Goal: Task Accomplishment & Management: Complete application form

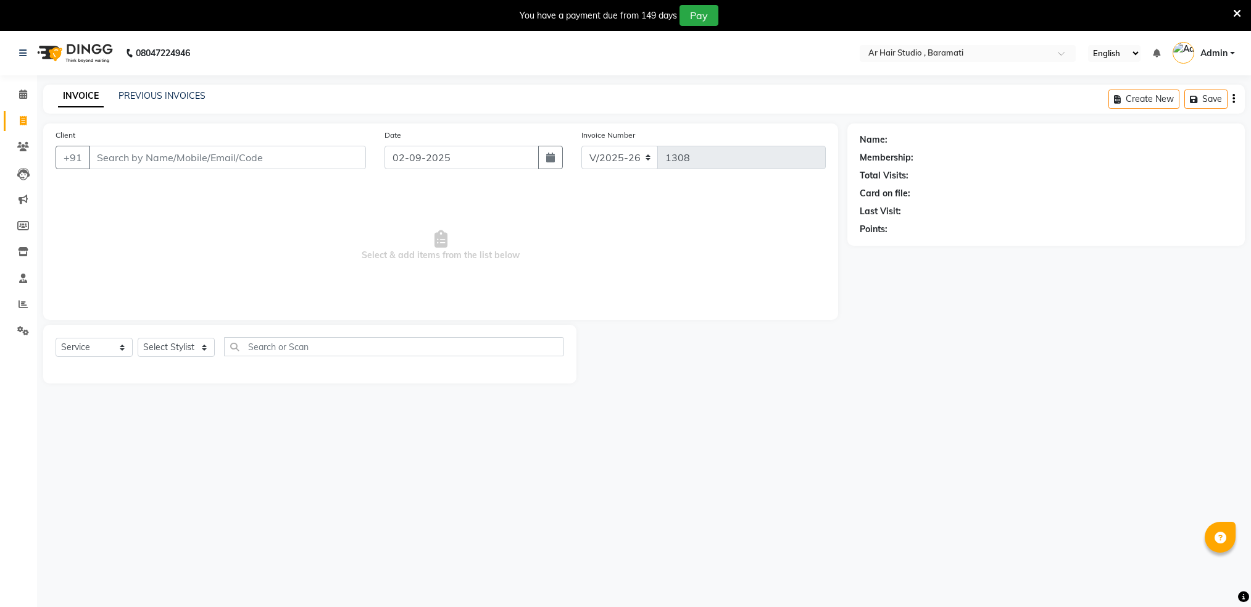
select select "672"
select select "service"
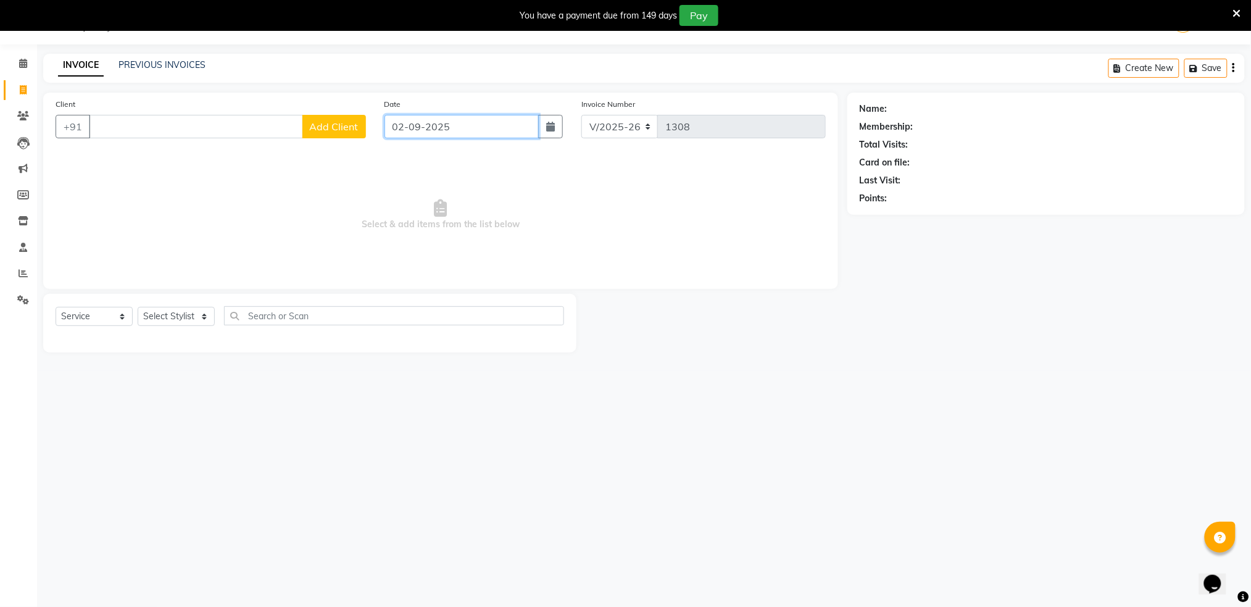
click at [466, 123] on input "02-09-2025" at bounding box center [461, 126] width 155 height 23
select select "9"
select select "2025"
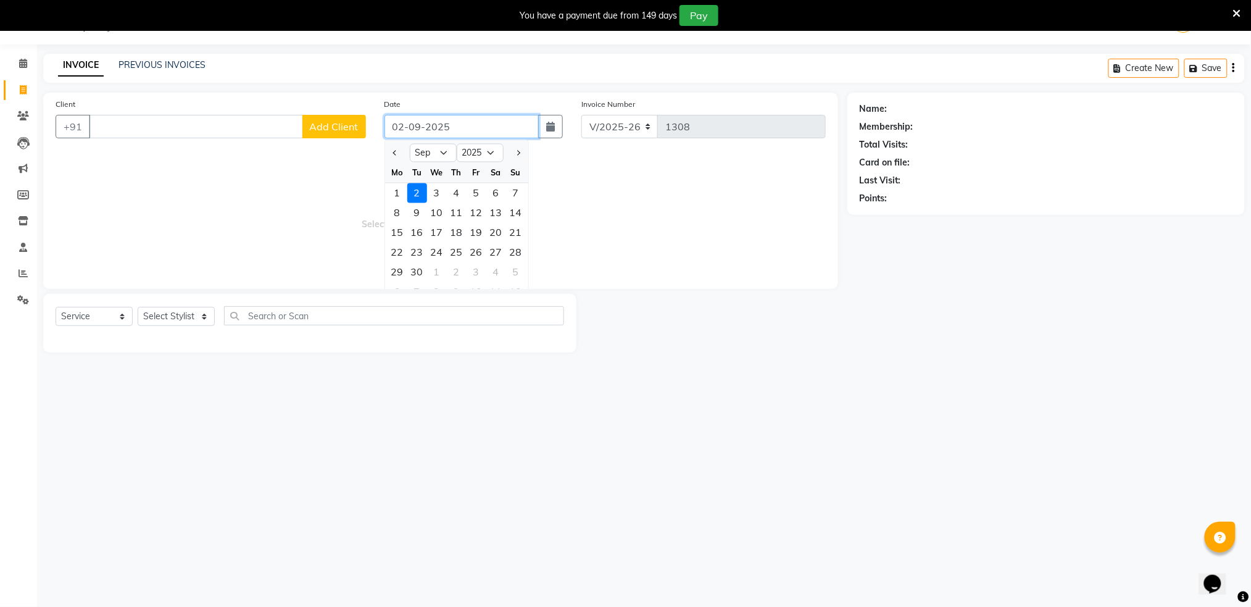
click at [466, 123] on input "02-09-2025" at bounding box center [461, 126] width 155 height 23
click at [397, 197] on div "1" at bounding box center [398, 193] width 20 height 20
type input "01-09-2025"
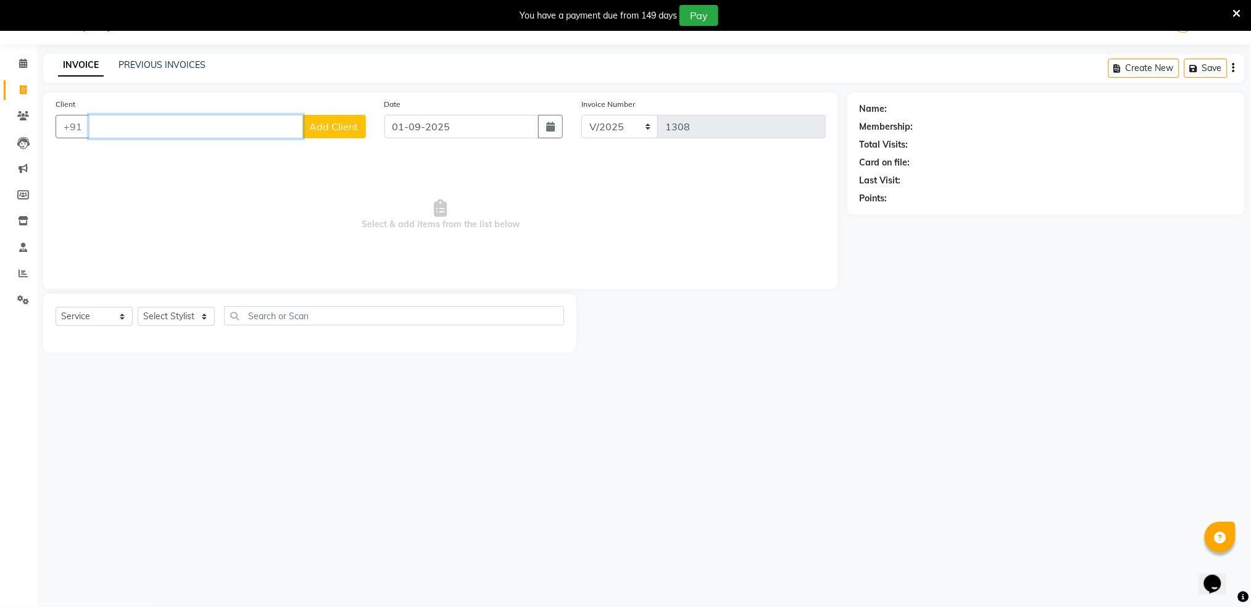
click at [167, 118] on input "Client" at bounding box center [196, 126] width 214 height 23
click at [186, 158] on ngb-highlight "9579591414" at bounding box center [217, 155] width 62 height 12
type input "9579591414"
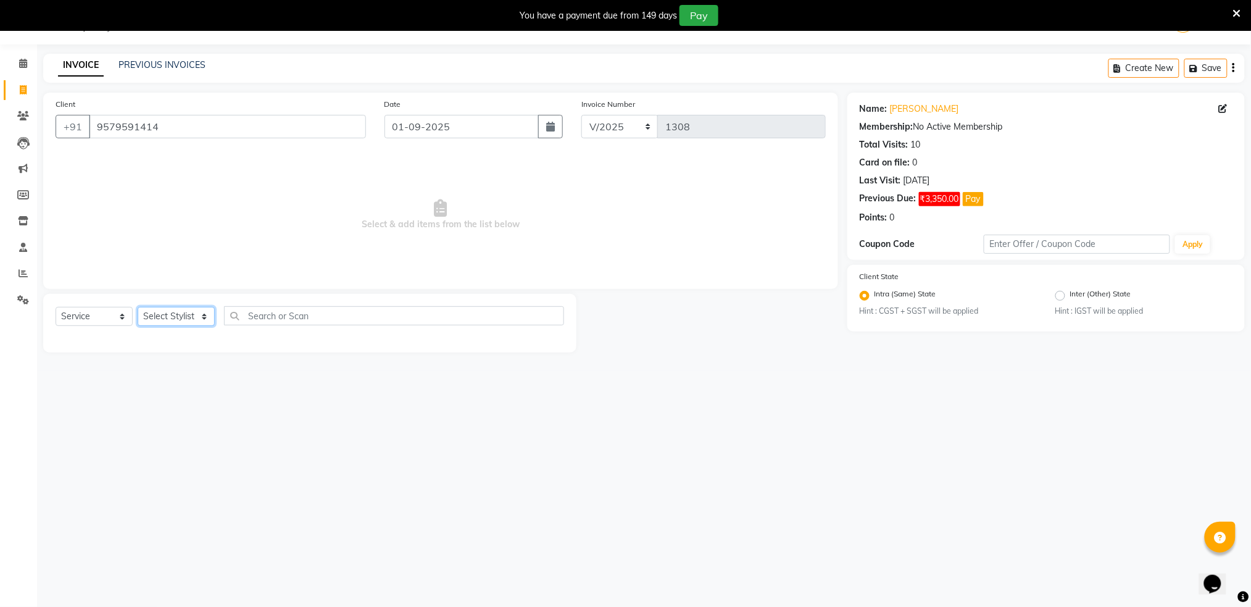
click at [178, 321] on select "Select Stylist Akshay shree [PERSON_NAME]" at bounding box center [176, 316] width 77 height 19
select select "79676"
click at [138, 307] on select "Select Stylist Akshay shree [PERSON_NAME]" at bounding box center [176, 316] width 77 height 19
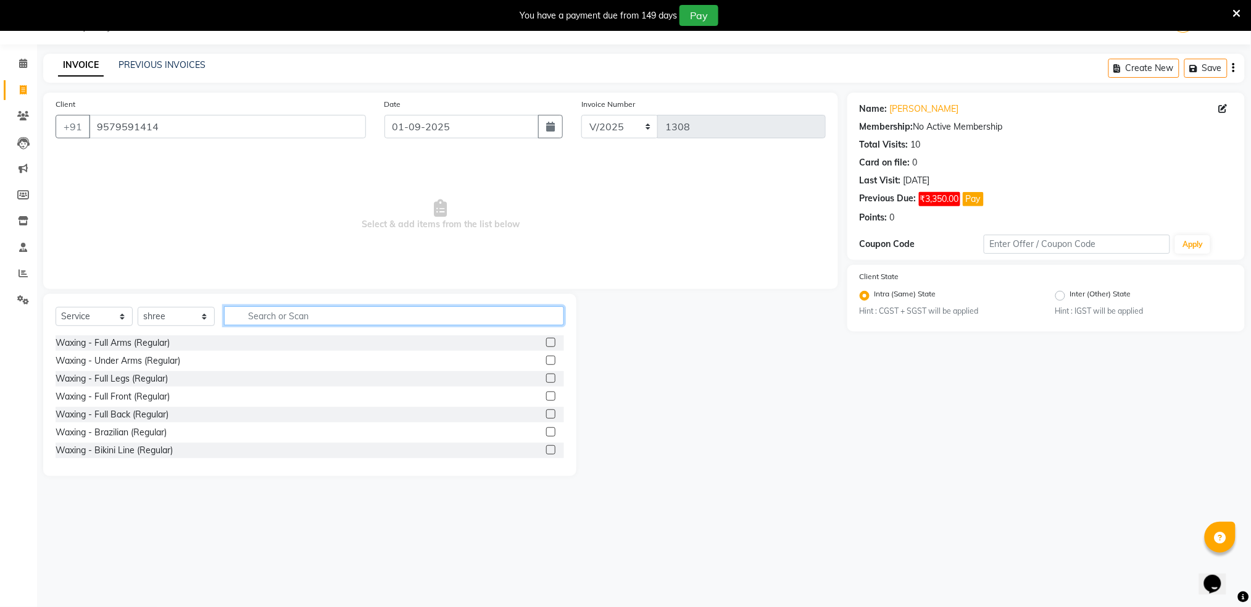
click at [244, 319] on input "text" at bounding box center [394, 315] width 340 height 19
type input "clean"
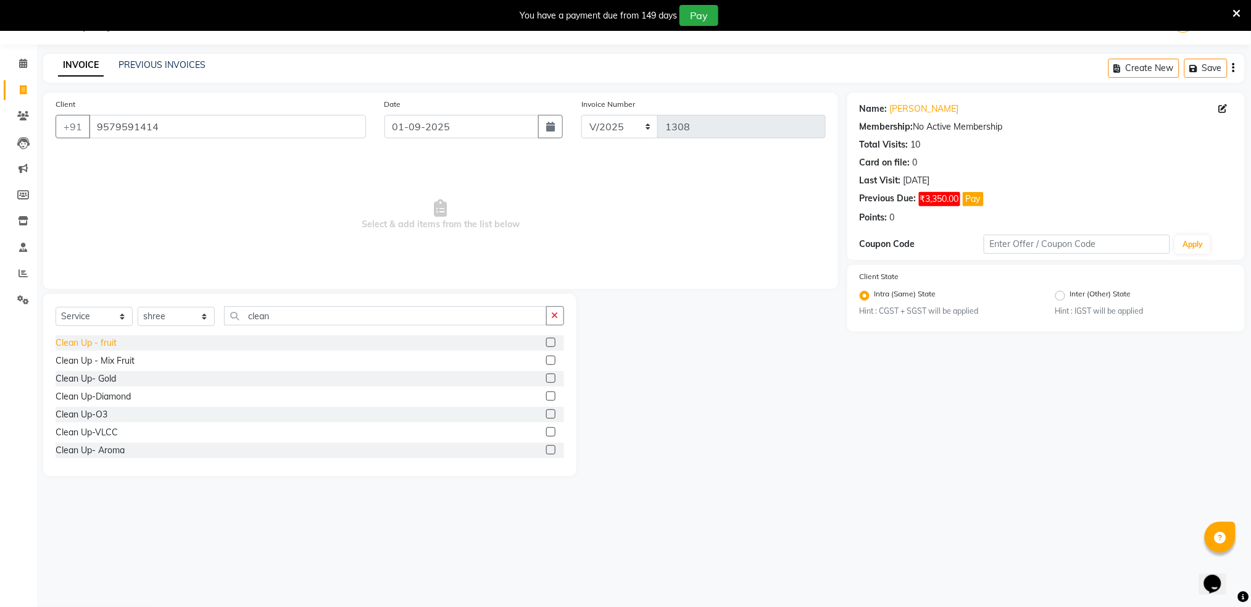
click at [92, 346] on div "Clean Up - fruit" at bounding box center [86, 342] width 61 height 13
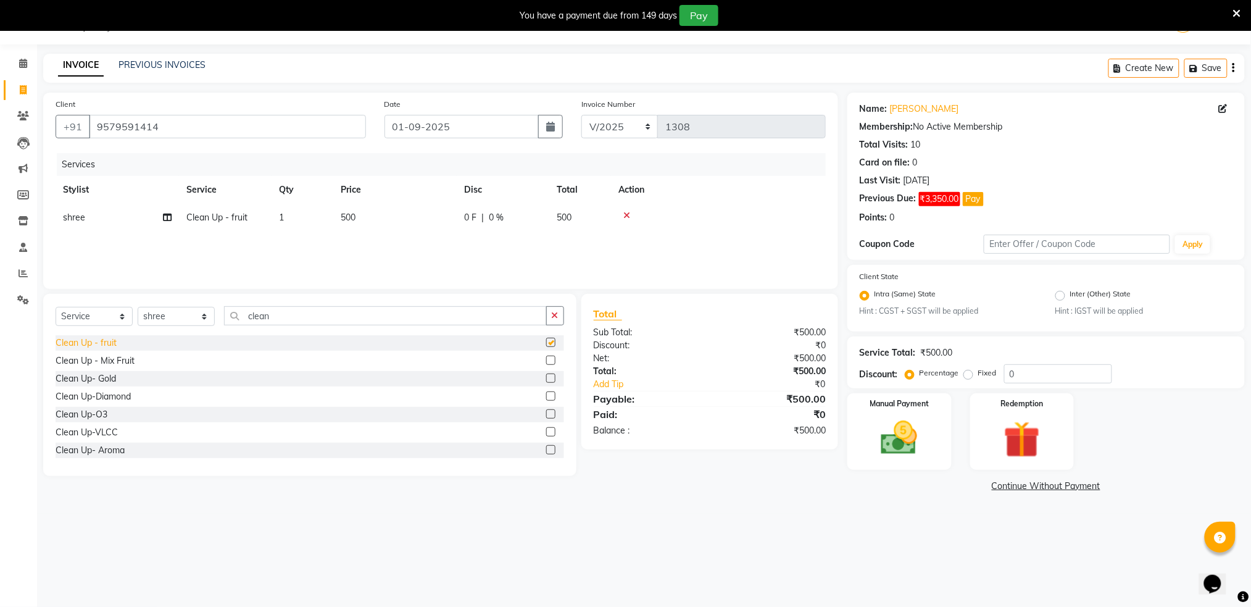
checkbox input "false"
click at [354, 220] on span "500" at bounding box center [348, 217] width 15 height 11
select select "79676"
click at [354, 220] on input "1" at bounding box center [360, 220] width 47 height 19
click at [420, 221] on td "500" at bounding box center [394, 218] width 123 height 28
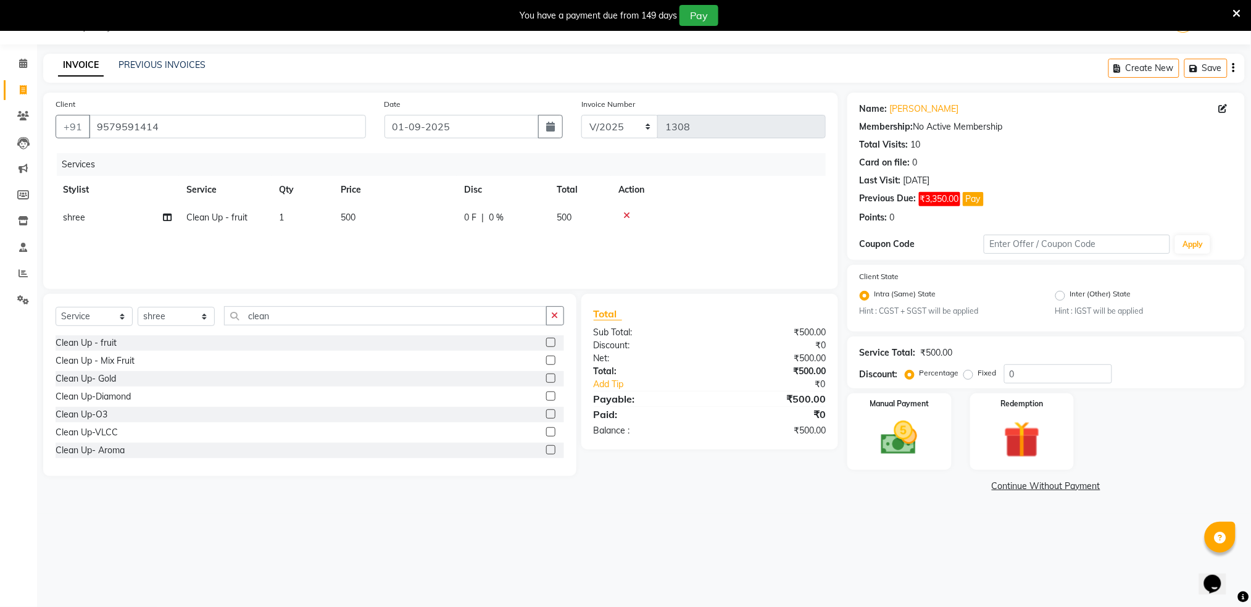
select select "79676"
click at [420, 221] on input "500" at bounding box center [453, 220] width 109 height 19
type input "600"
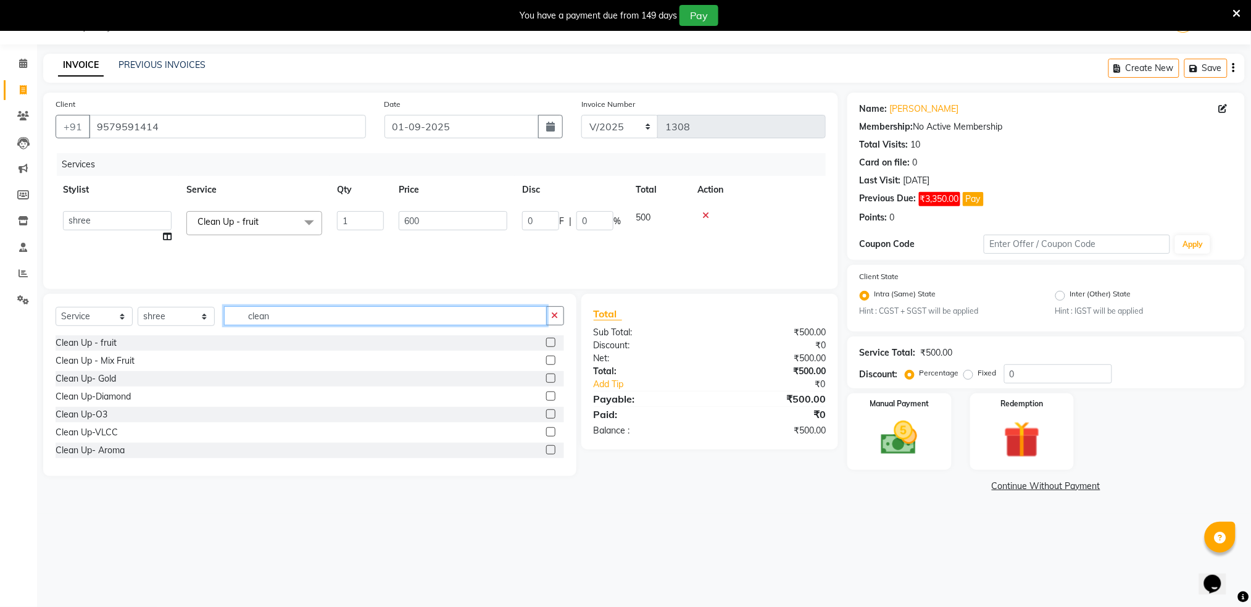
click at [288, 318] on input "clean" at bounding box center [385, 315] width 323 height 19
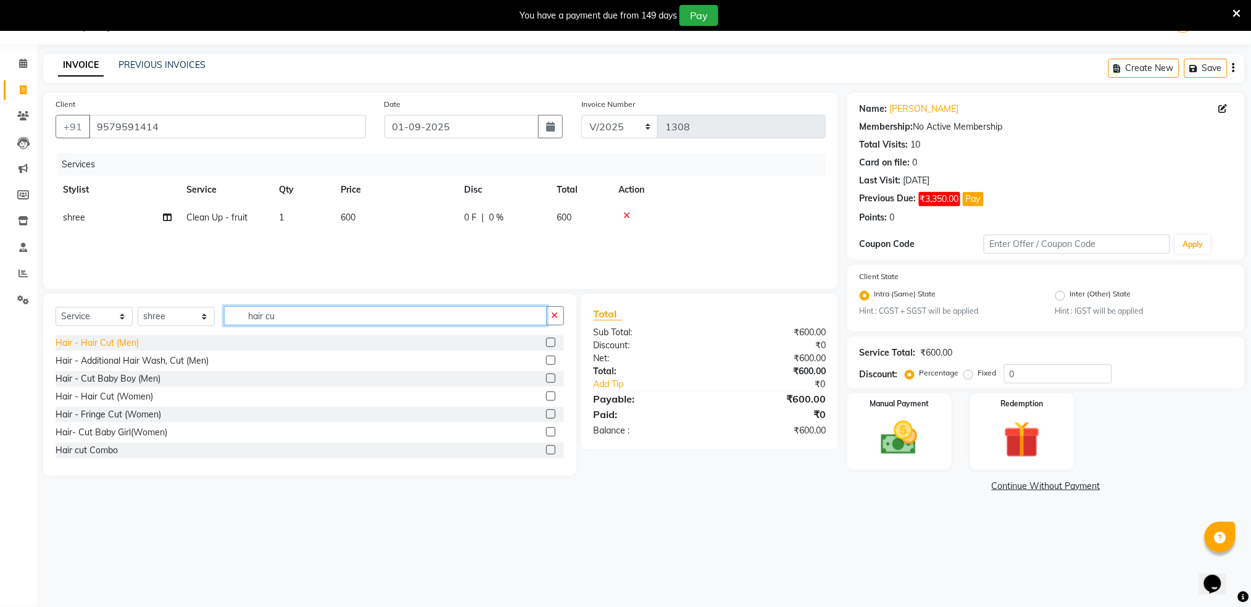
type input "hair cu"
click at [94, 341] on div "Hair - Hair Cut (Men)" at bounding box center [97, 342] width 83 height 13
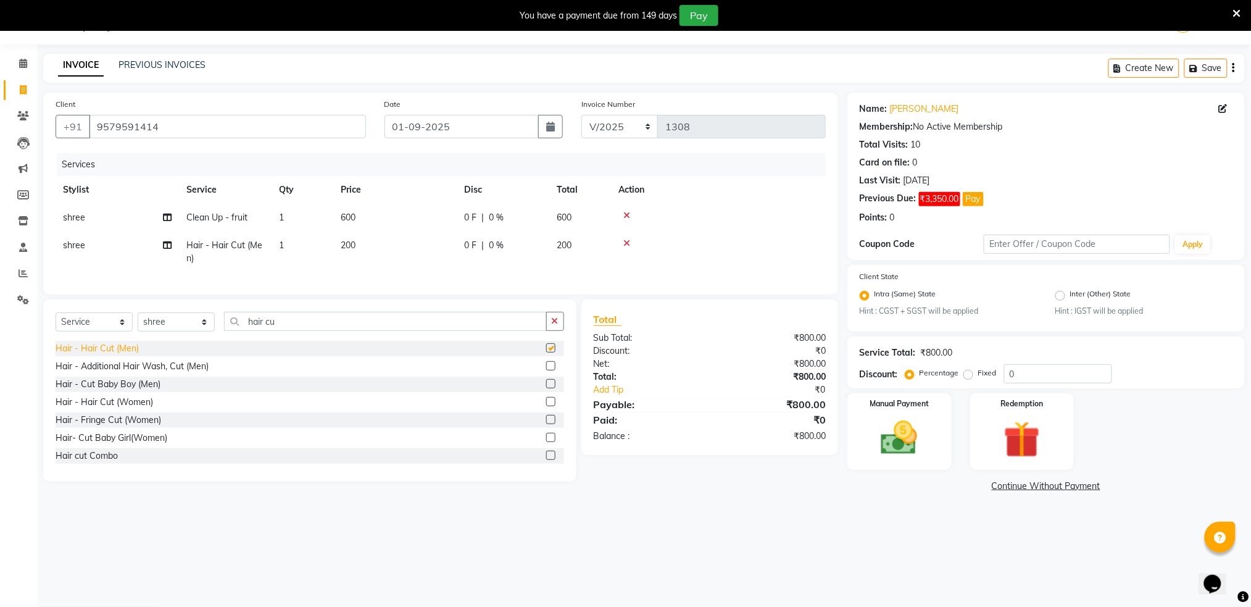
checkbox input "false"
click at [347, 242] on span "200" at bounding box center [348, 244] width 15 height 11
select select "79676"
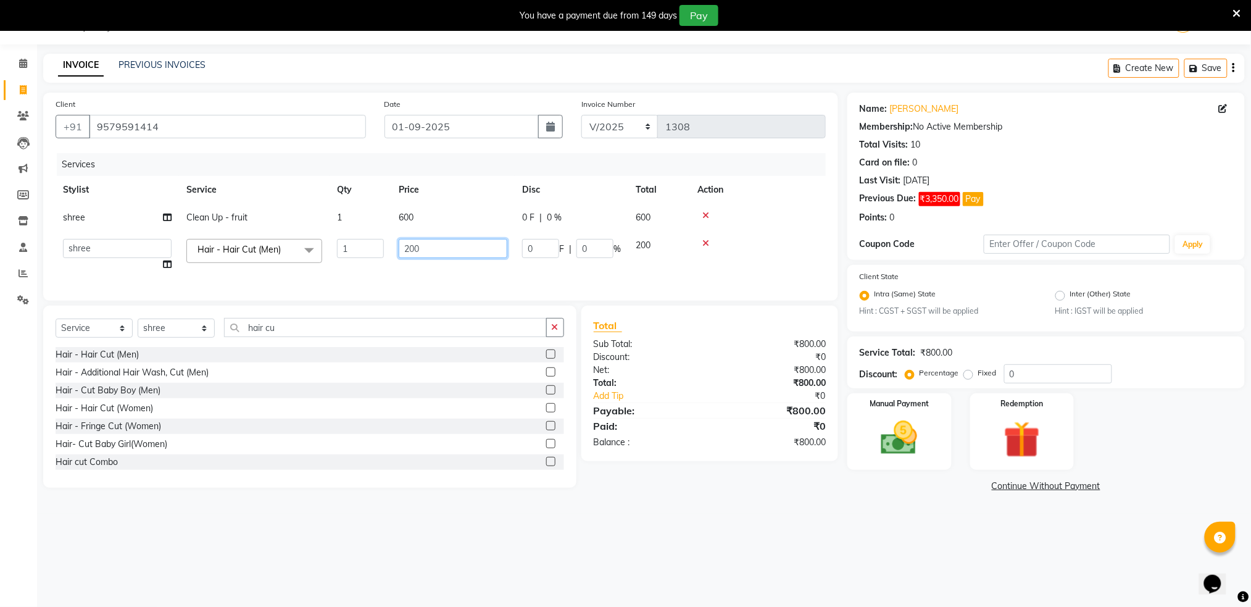
click at [473, 246] on input "200" at bounding box center [453, 248] width 109 height 19
type input "2"
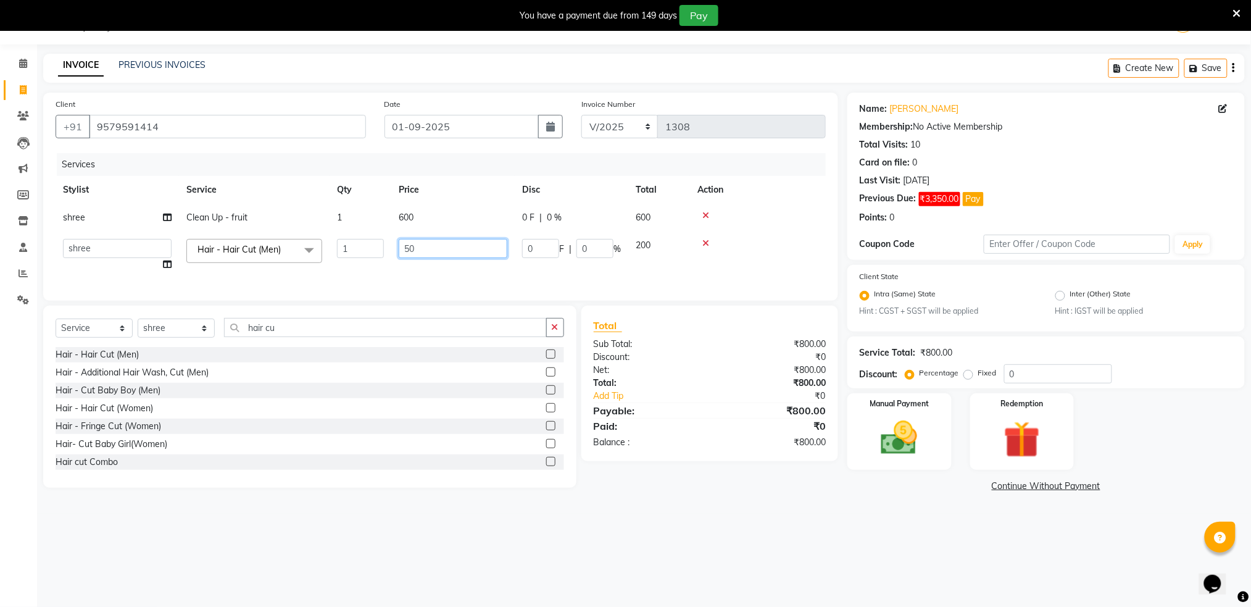
type input "500"
click at [890, 439] on img at bounding box center [899, 438] width 62 height 44
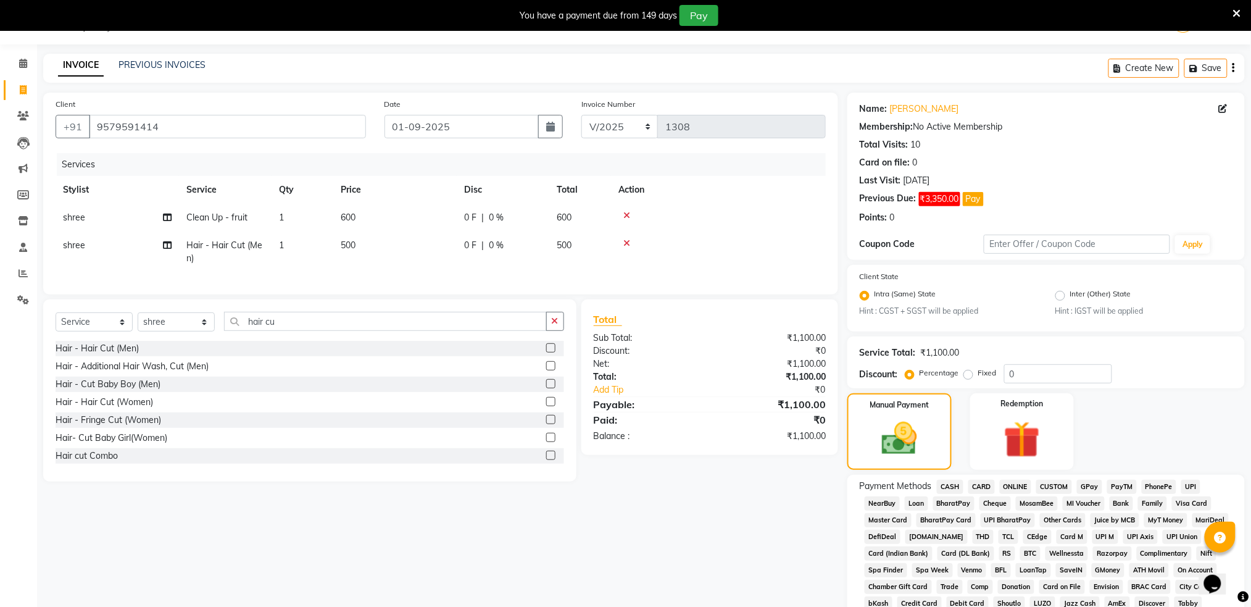
click at [1012, 482] on span "ONLINE" at bounding box center [1016, 486] width 32 height 14
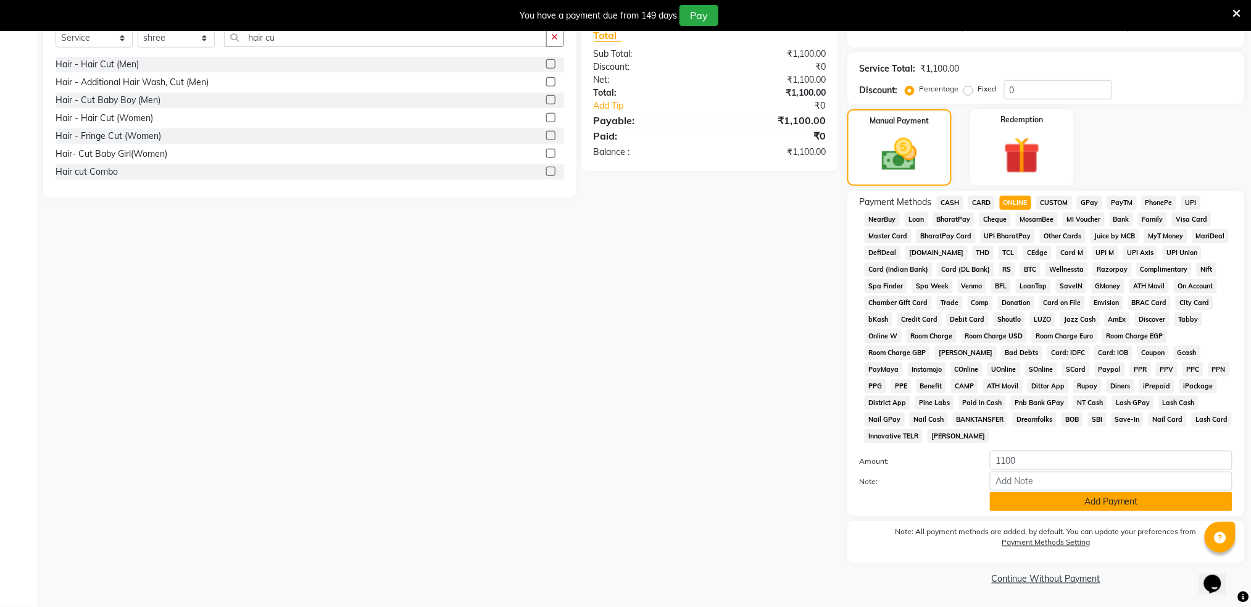
click at [1039, 501] on button "Add Payment" at bounding box center [1111, 501] width 243 height 19
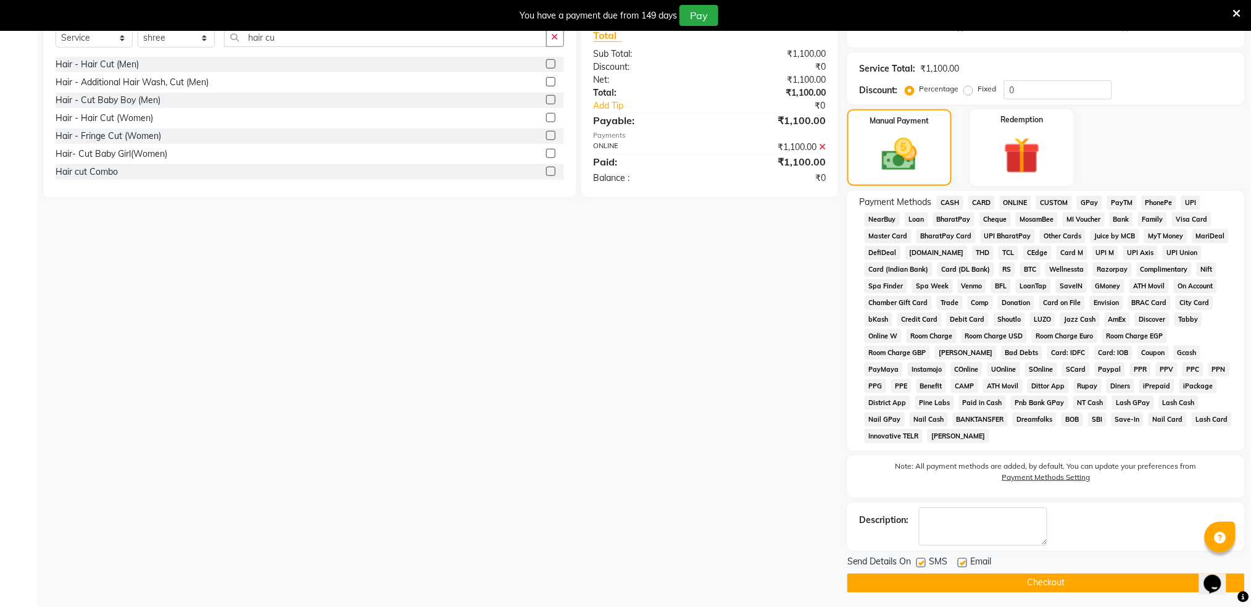
click at [919, 558] on label at bounding box center [920, 562] width 9 height 9
click at [919, 559] on input "checkbox" at bounding box center [920, 563] width 8 height 8
checkbox input "false"
click at [922, 581] on button "Checkout" at bounding box center [1045, 582] width 397 height 19
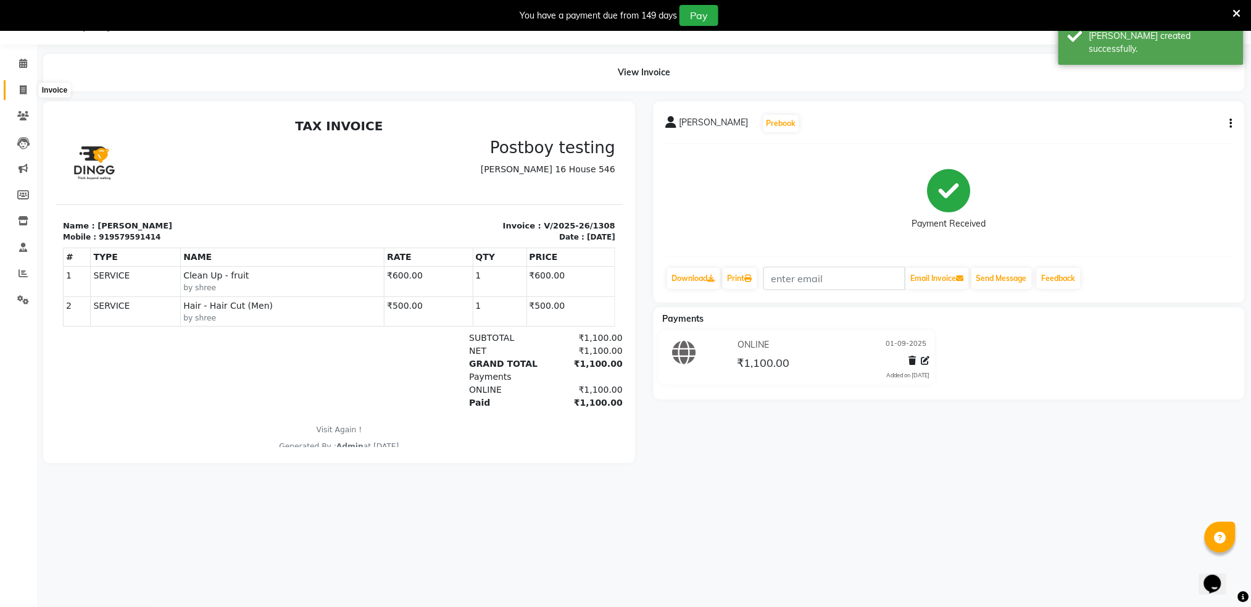
click at [27, 85] on span at bounding box center [23, 90] width 22 height 14
select select "service"
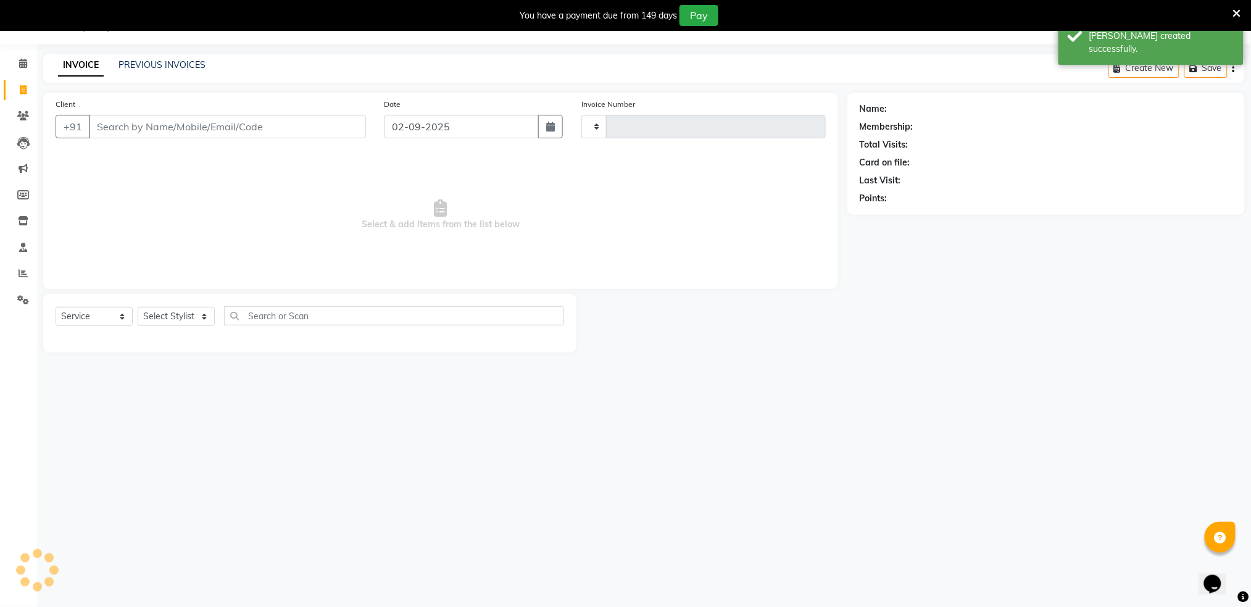
type input "1309"
select select "672"
click at [189, 125] on input "Client" at bounding box center [227, 126] width 277 height 23
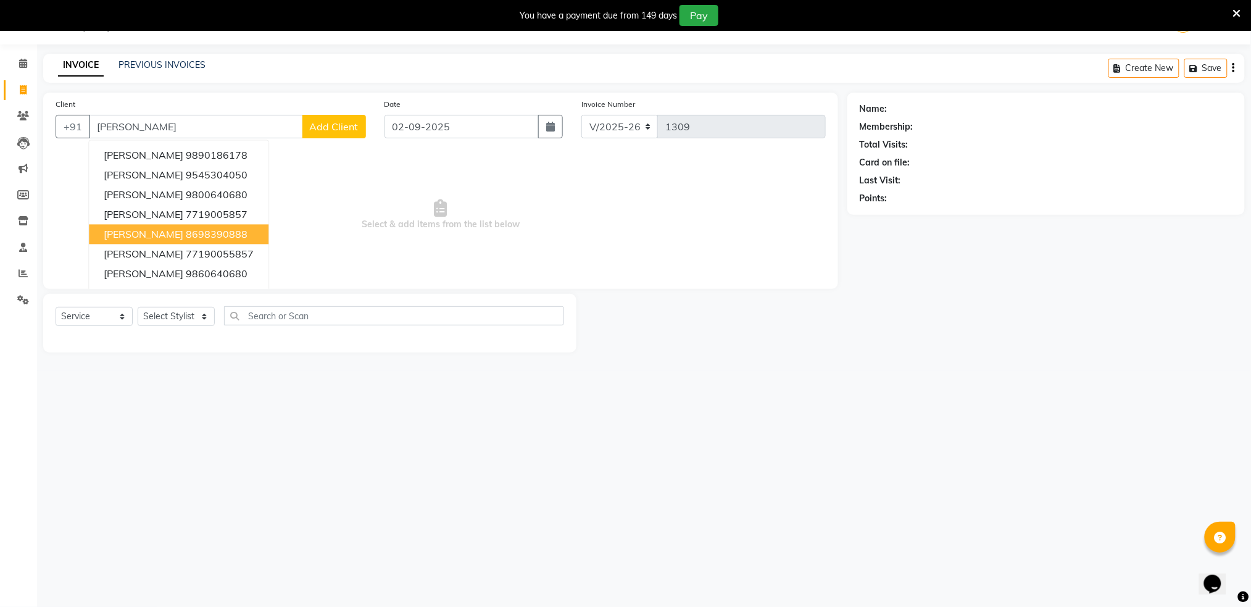
click at [149, 231] on span "[PERSON_NAME]" at bounding box center [144, 234] width 80 height 12
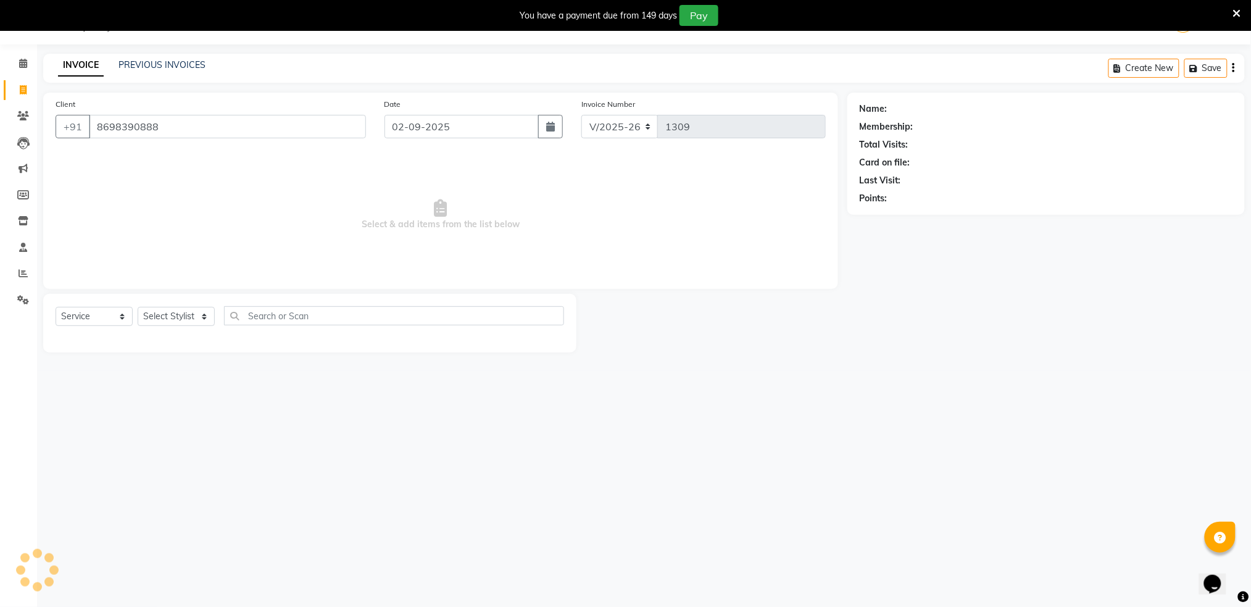
type input "8698390888"
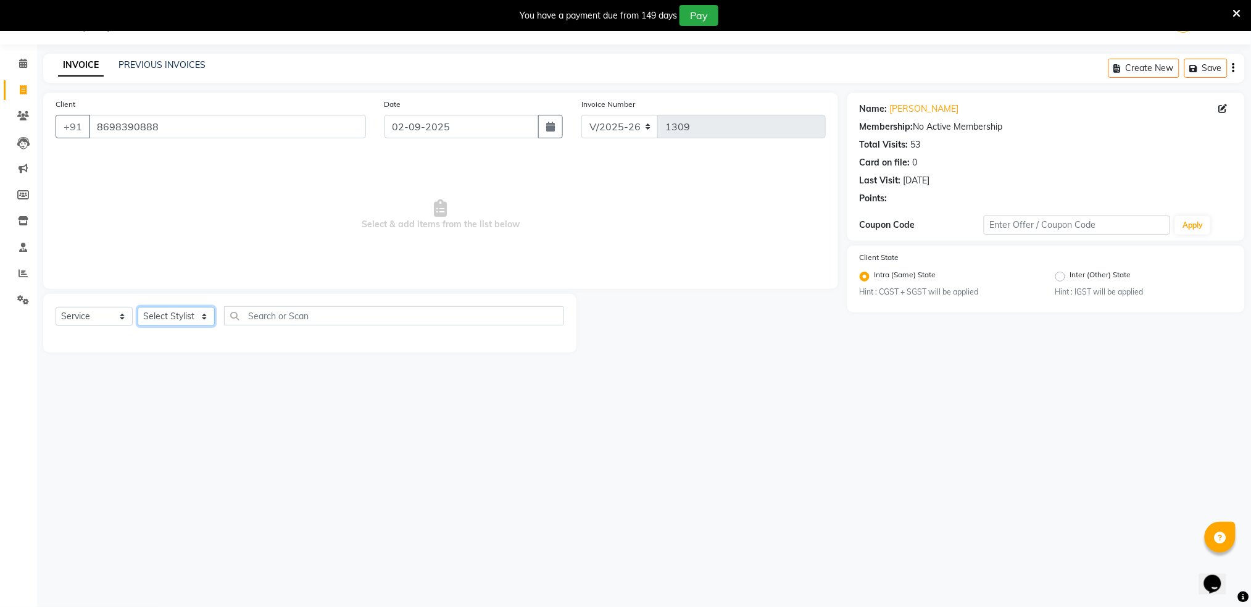
click at [160, 318] on select "Select Stylist Akshay shree [PERSON_NAME]" at bounding box center [176, 316] width 77 height 19
select select "79676"
click at [138, 307] on select "Select Stylist Akshay shree [PERSON_NAME]" at bounding box center [176, 316] width 77 height 19
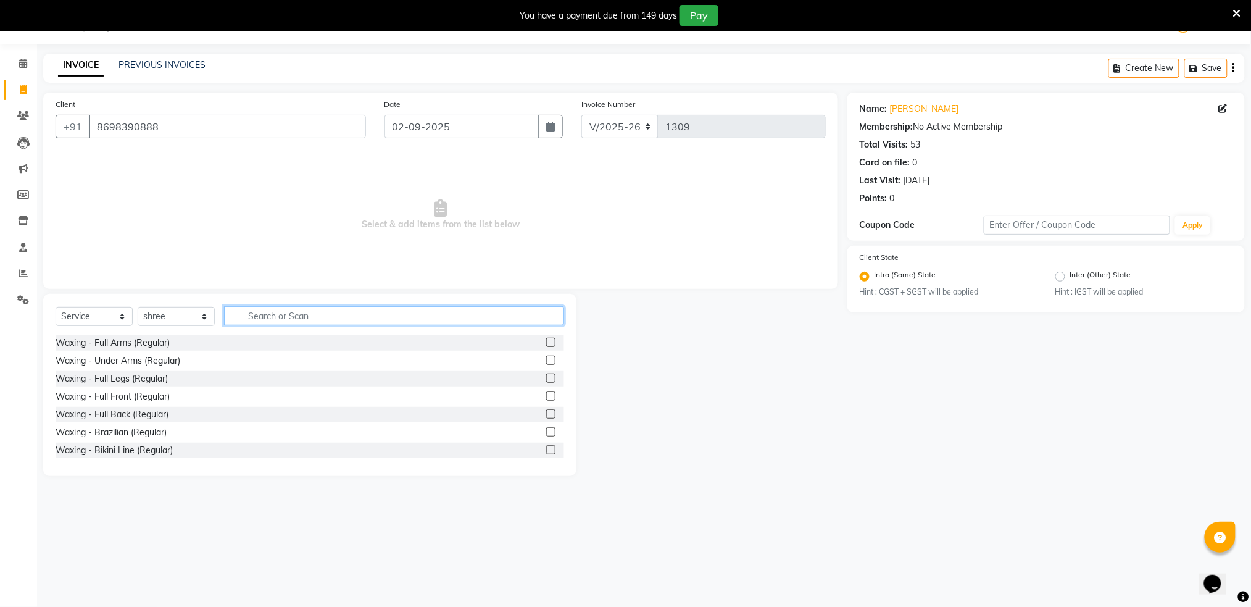
click at [247, 319] on input "text" at bounding box center [394, 315] width 340 height 19
type input "h"
type input "cle"
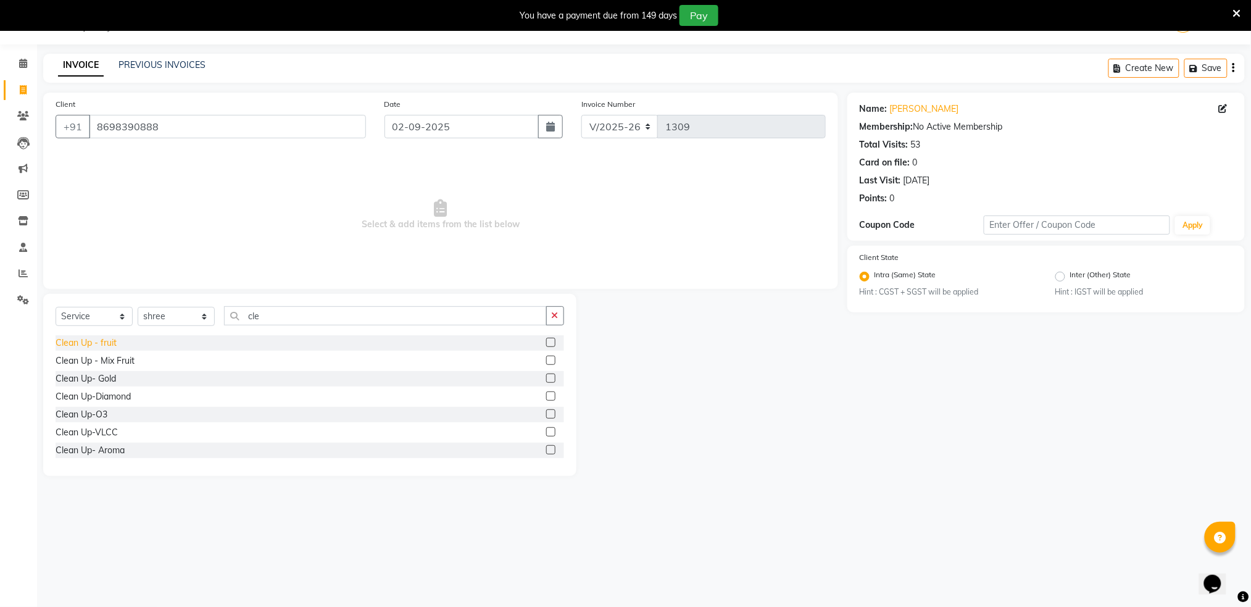
click at [91, 339] on div "Clean Up - fruit" at bounding box center [86, 342] width 61 height 13
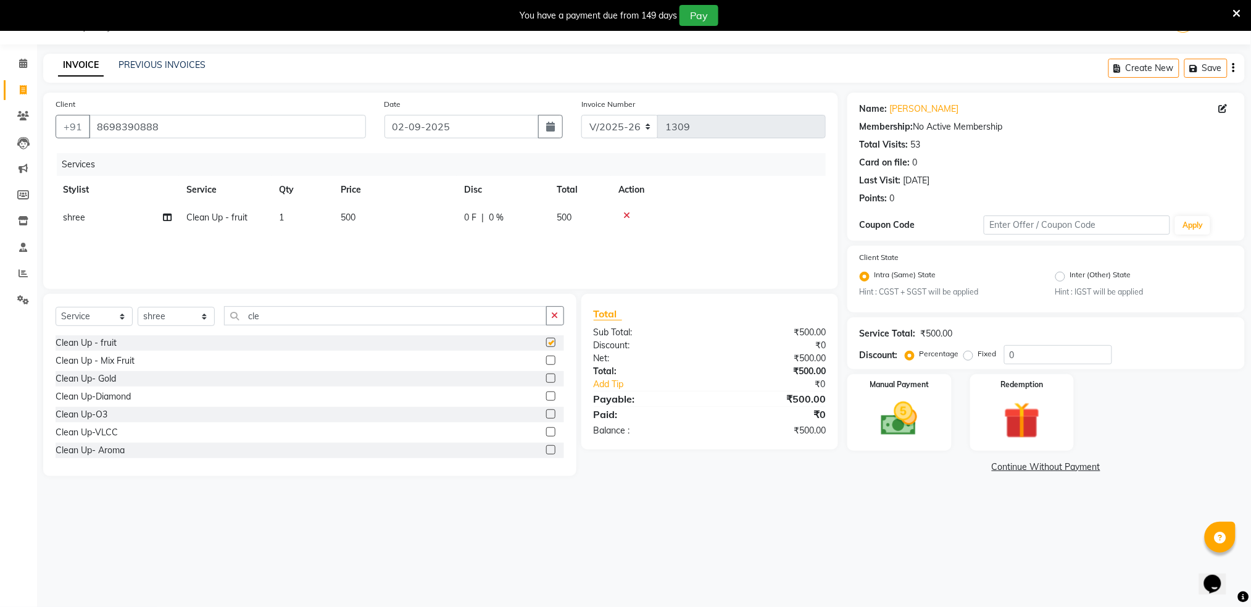
checkbox input "false"
click at [354, 219] on span "500" at bounding box center [348, 217] width 15 height 11
select select "79676"
click at [460, 207] on td "500" at bounding box center [452, 227] width 123 height 47
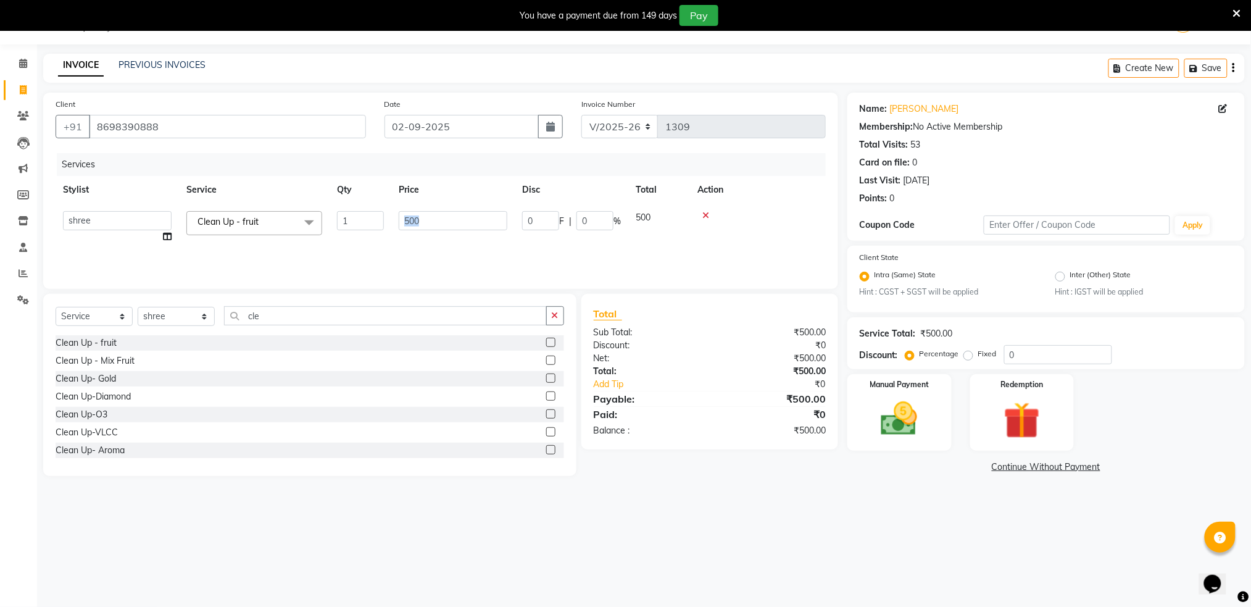
click at [460, 207] on tr "Akshay shree [PERSON_NAME] Clean Up - fruit x Waxing - Full Arms (Regular) Waxi…" at bounding box center [441, 227] width 770 height 47
click at [363, 216] on td "500" at bounding box center [394, 218] width 123 height 28
select select "79676"
click at [420, 220] on input "500" at bounding box center [453, 220] width 109 height 19
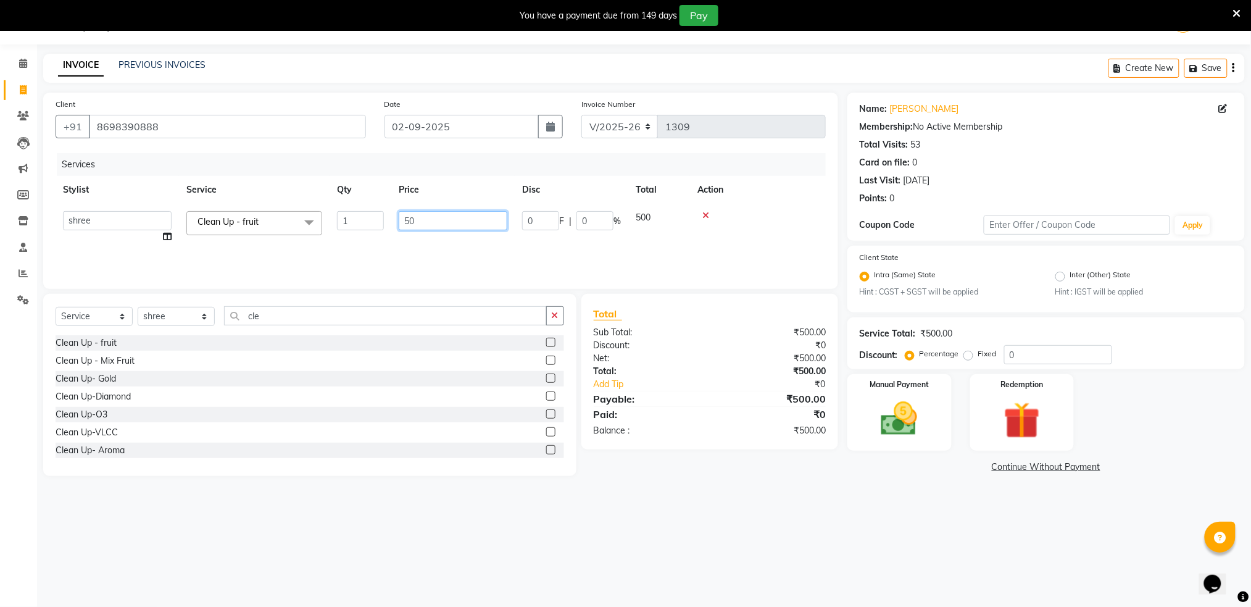
type input "5"
type input "700"
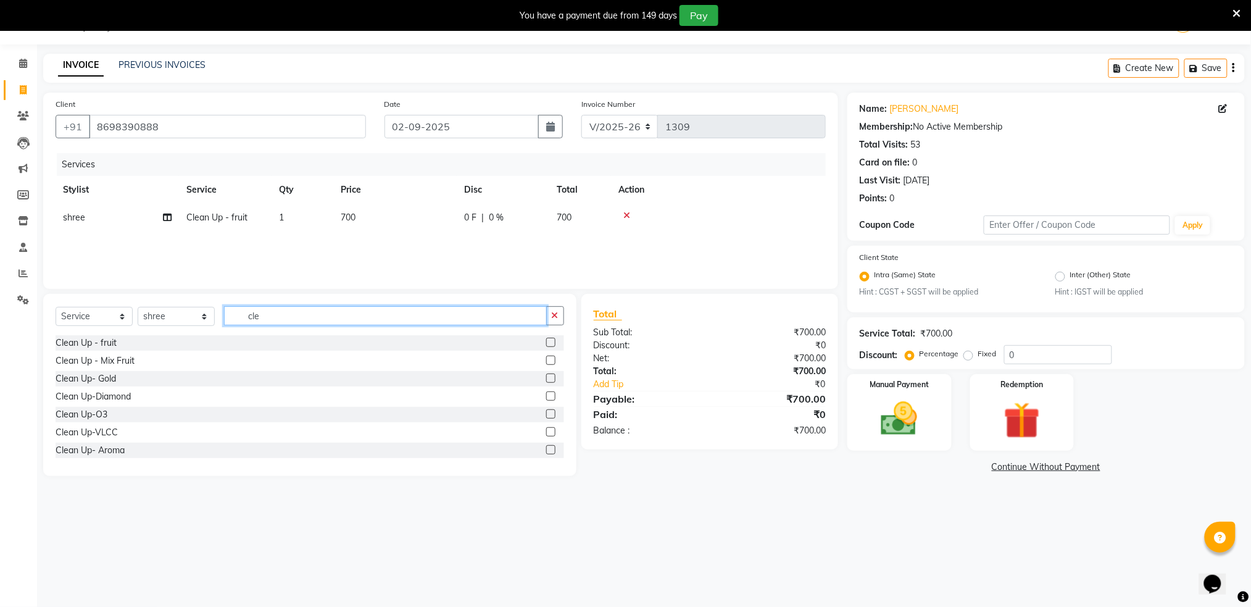
click at [272, 307] on input "cle" at bounding box center [385, 315] width 323 height 19
type input "colou"
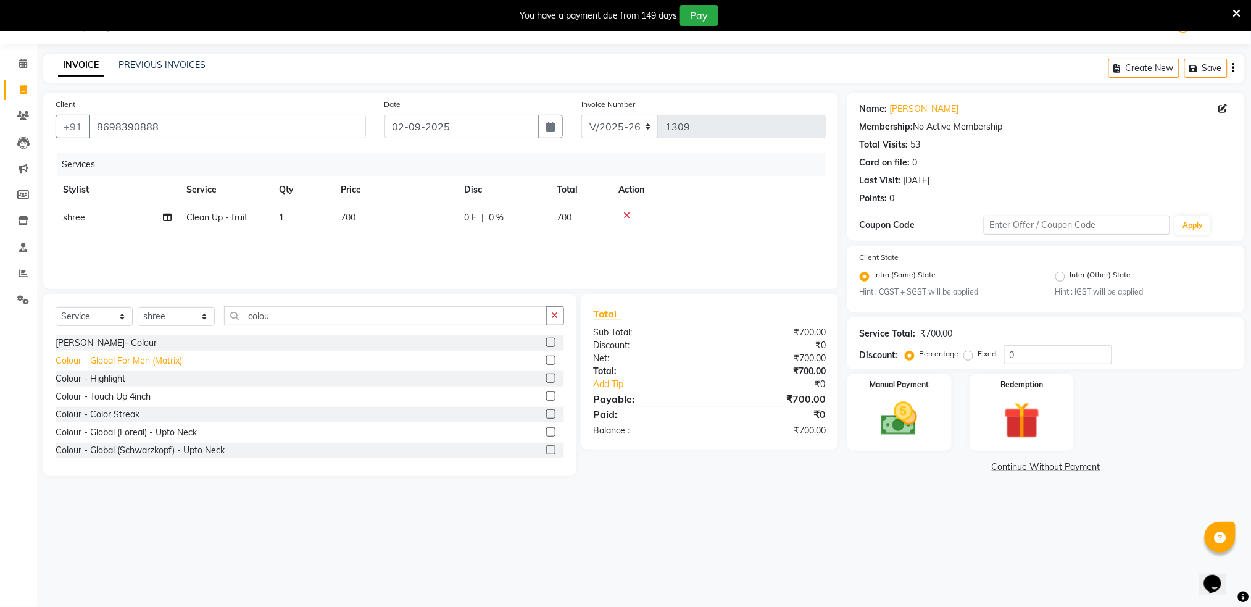
click at [116, 367] on div "Colour - Global For Men (Matrix)" at bounding box center [119, 360] width 126 height 13
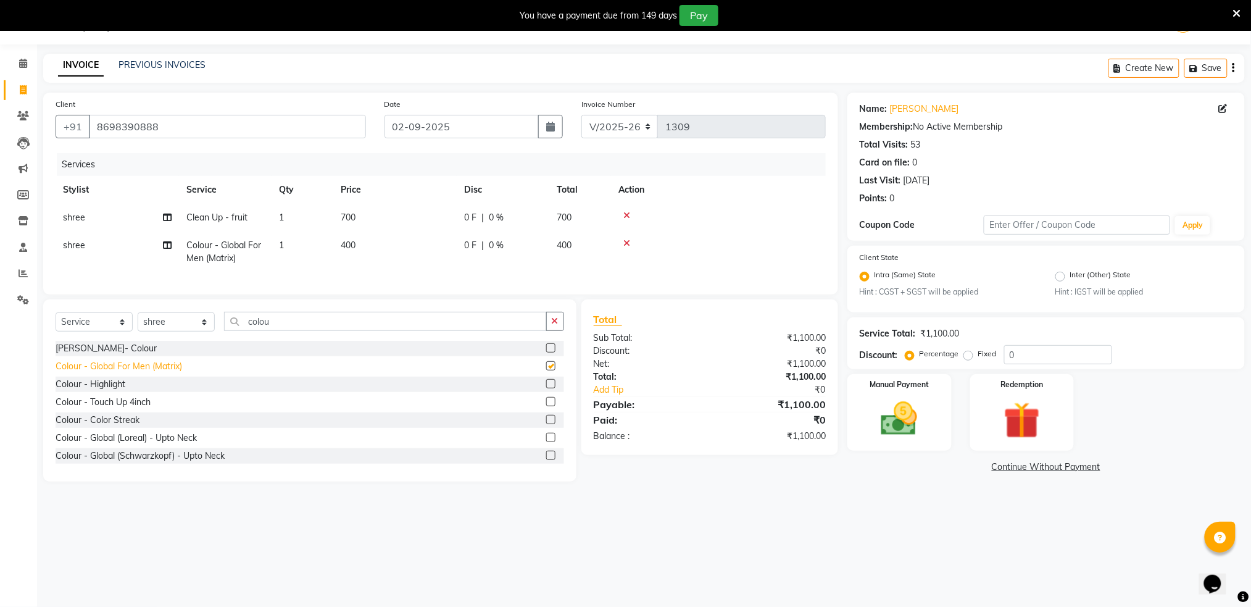
checkbox input "false"
click at [355, 248] on span "400" at bounding box center [348, 244] width 15 height 11
select select "79676"
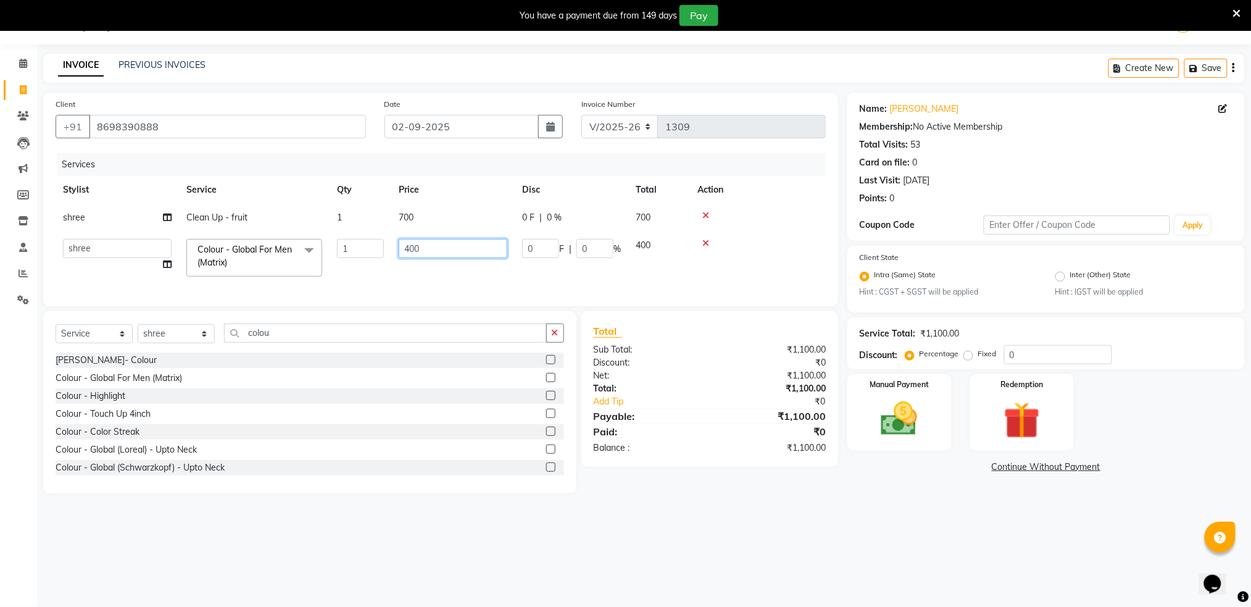
click at [428, 239] on input "400" at bounding box center [453, 248] width 109 height 19
type input "4"
type input "500"
click at [845, 409] on div "Manual Payment Redemption" at bounding box center [1046, 412] width 416 height 77
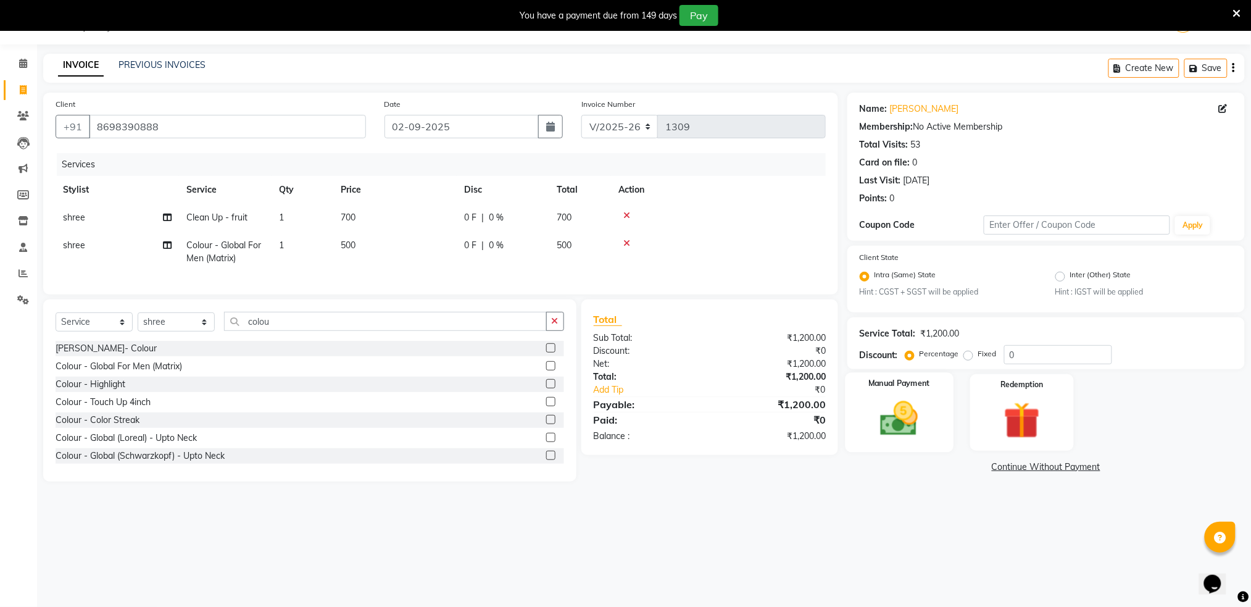
click at [892, 414] on img at bounding box center [899, 419] width 62 height 44
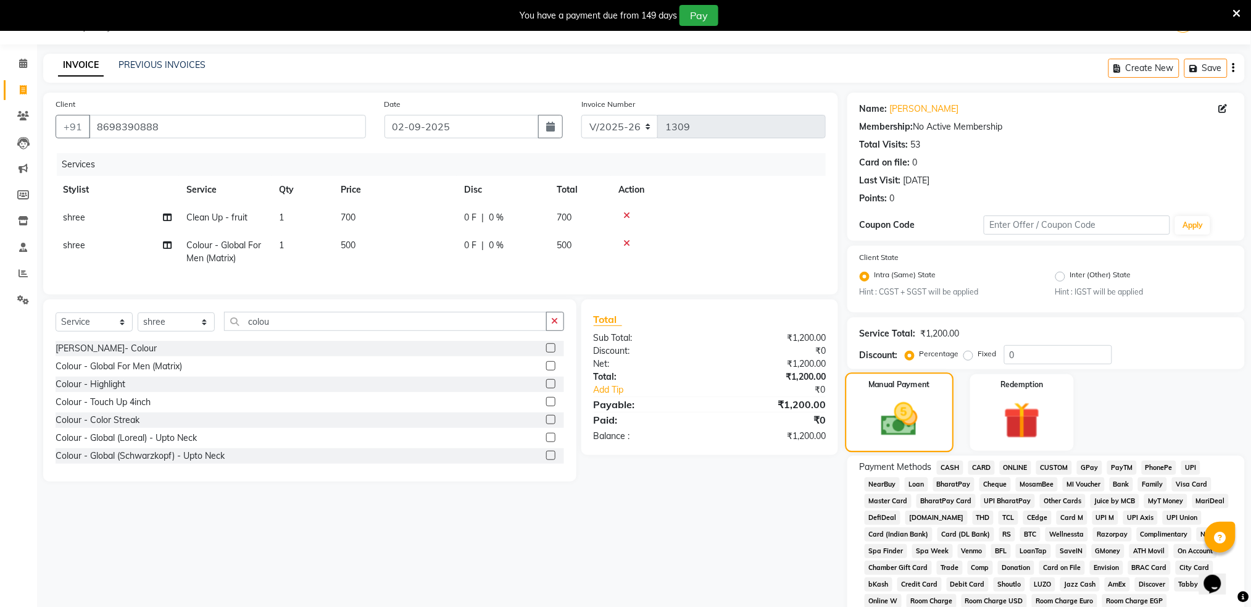
click at [892, 414] on img at bounding box center [899, 420] width 60 height 43
click at [1014, 467] on span "ONLINE" at bounding box center [1016, 467] width 32 height 14
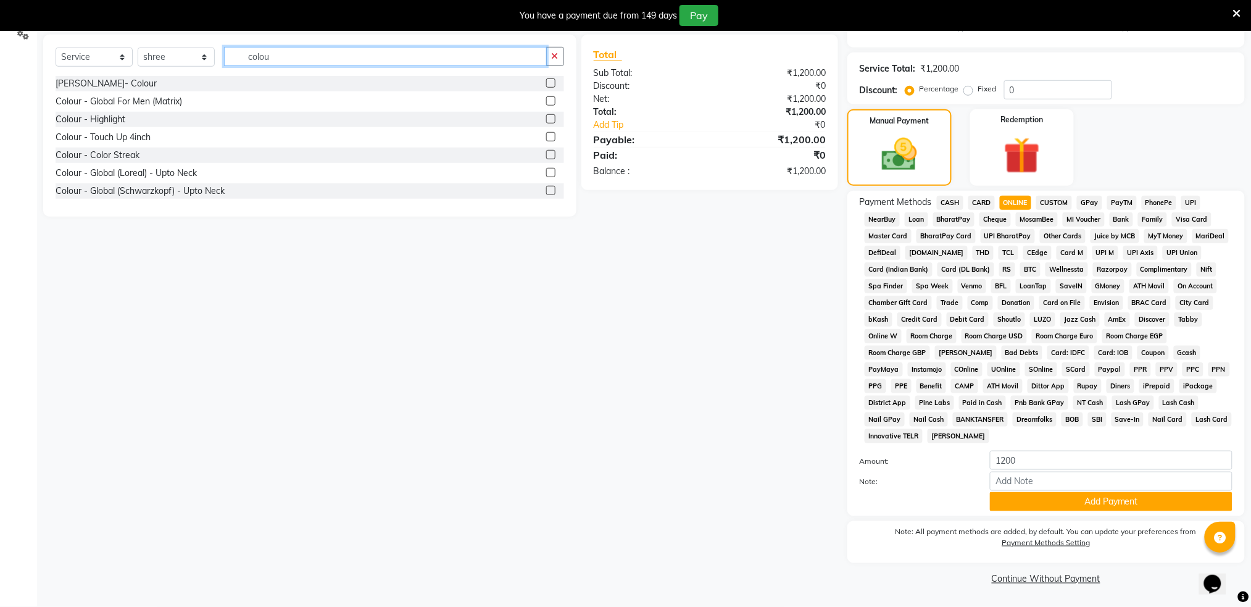
click at [418, 66] on input "colou" at bounding box center [385, 56] width 323 height 19
click at [196, 67] on select "Select Stylist Akshay shree [PERSON_NAME]" at bounding box center [176, 57] width 77 height 19
select select "9916"
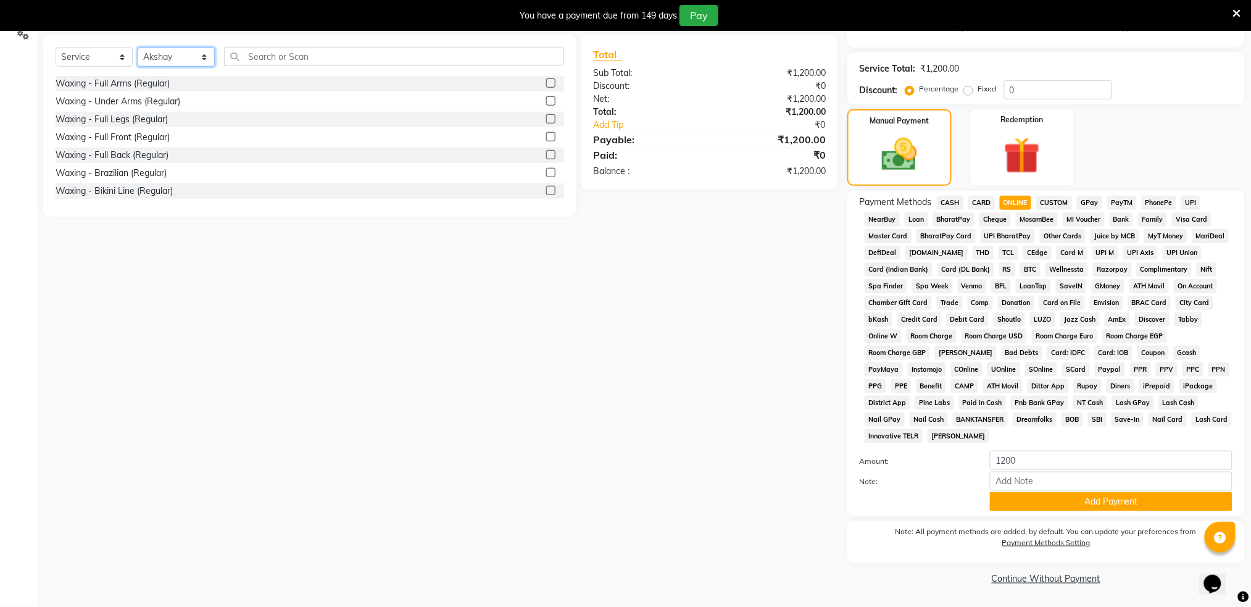
click at [138, 60] on select "Select Stylist Akshay shree [PERSON_NAME]" at bounding box center [176, 57] width 77 height 19
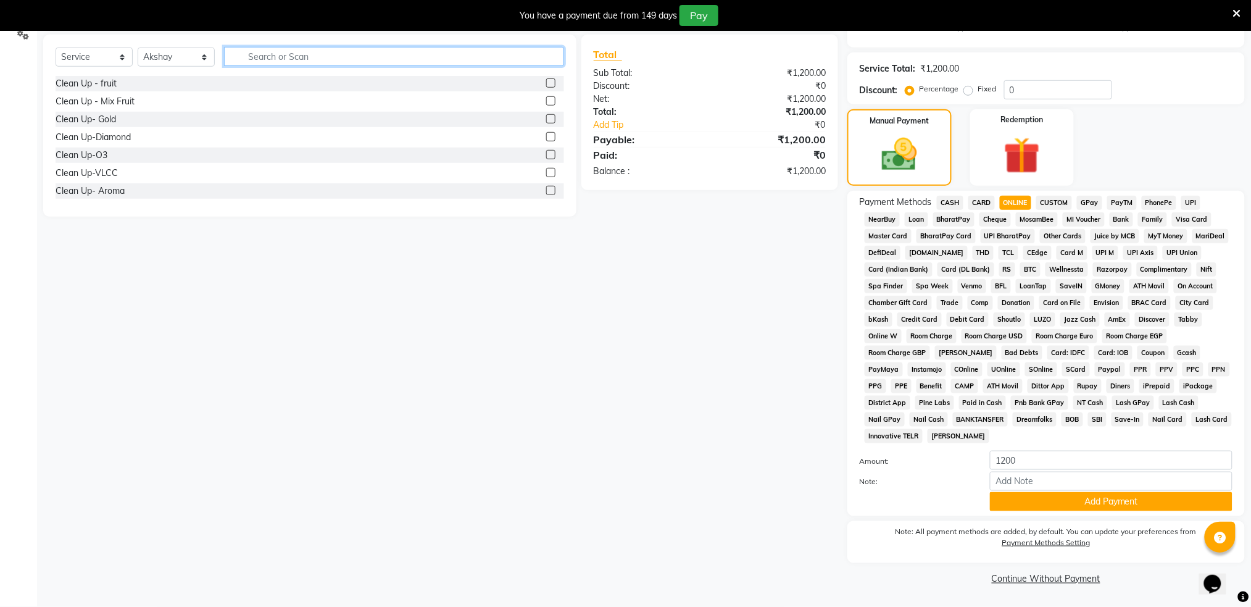
click at [261, 66] on input "text" at bounding box center [394, 56] width 340 height 19
type input "hair"
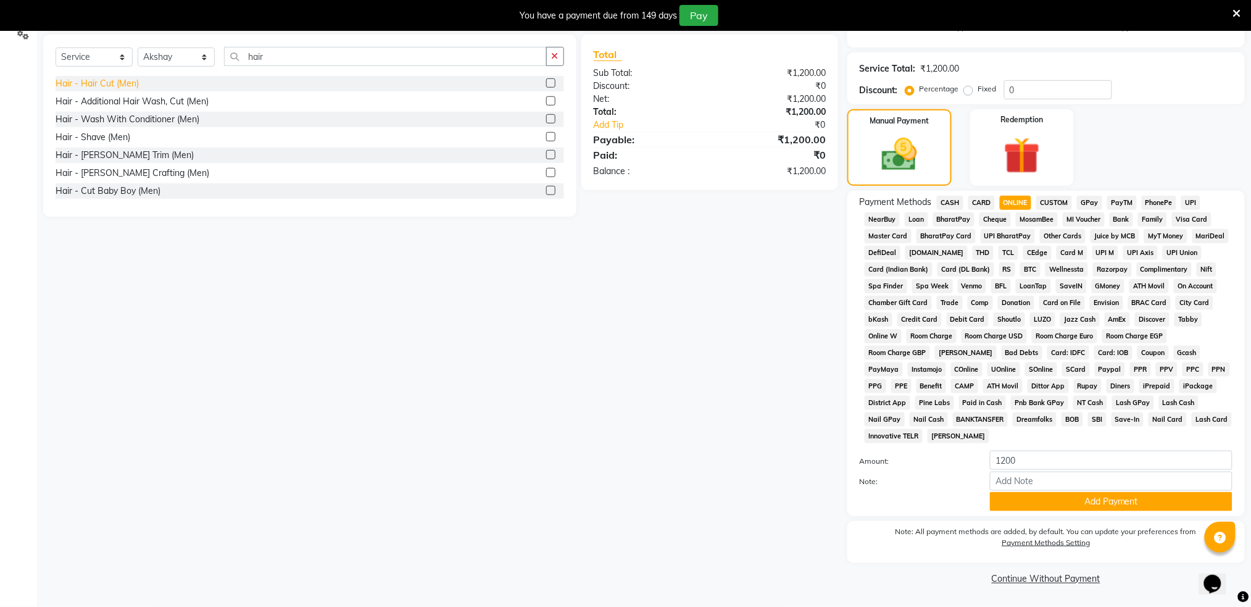
click at [119, 90] on div "Hair - Hair Cut (Men)" at bounding box center [97, 83] width 83 height 13
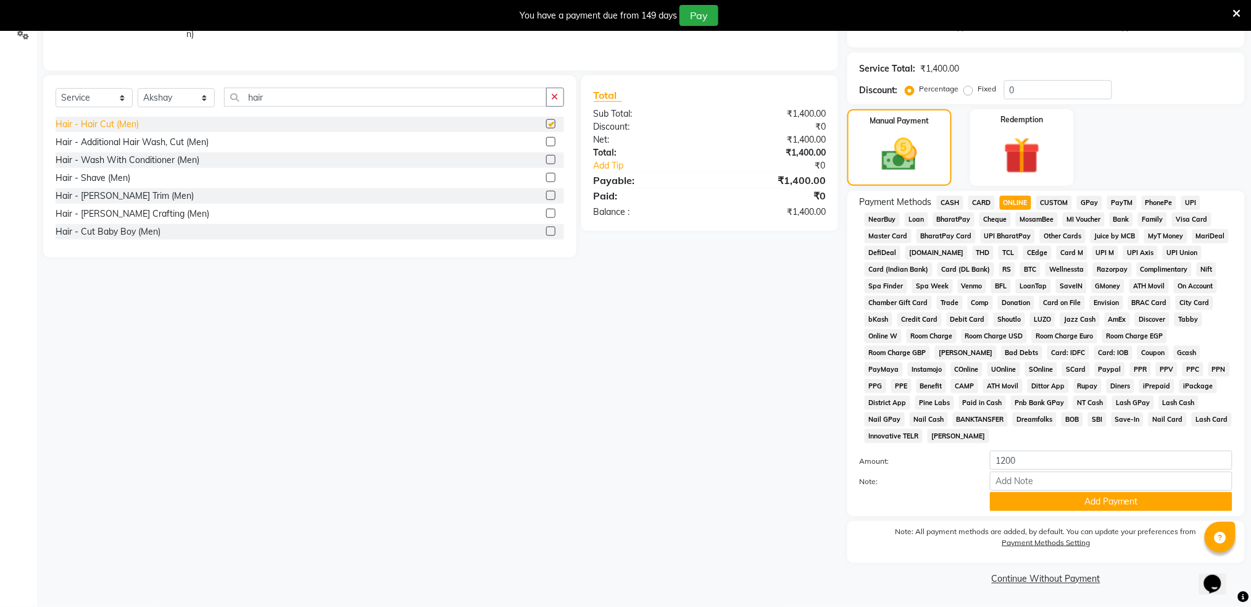
checkbox input "false"
click at [1122, 509] on button "Add Payment" at bounding box center [1111, 501] width 243 height 19
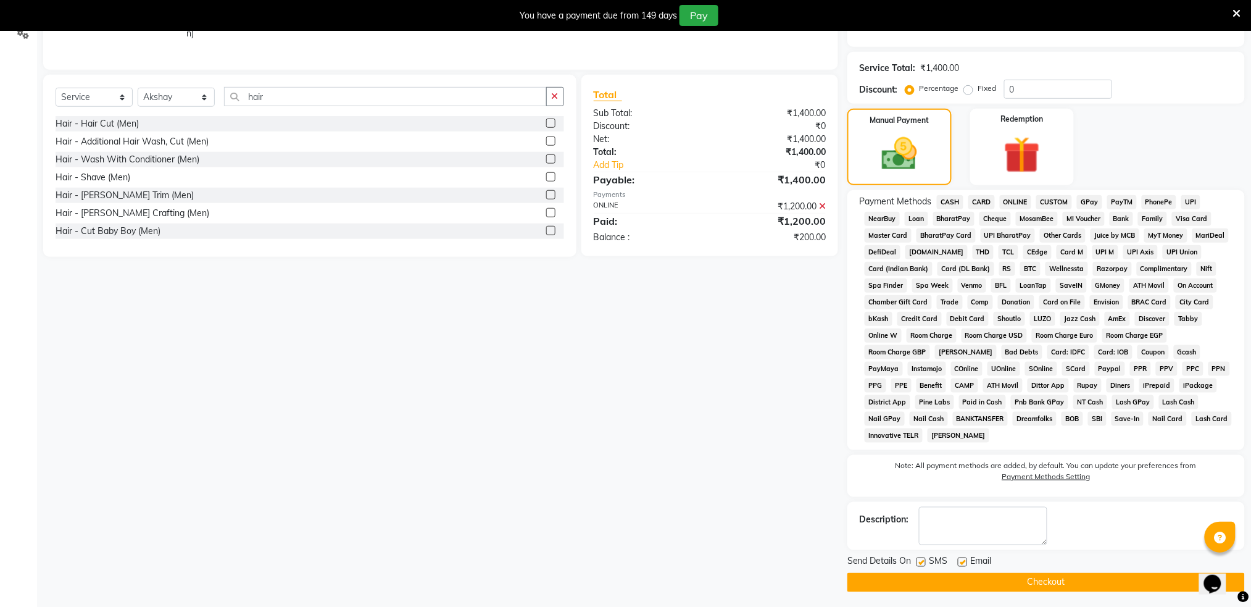
click at [923, 565] on label at bounding box center [920, 561] width 9 height 9
click at [923, 565] on input "checkbox" at bounding box center [920, 562] width 8 height 8
checkbox input "false"
click at [929, 576] on button "Checkout" at bounding box center [1045, 582] width 397 height 19
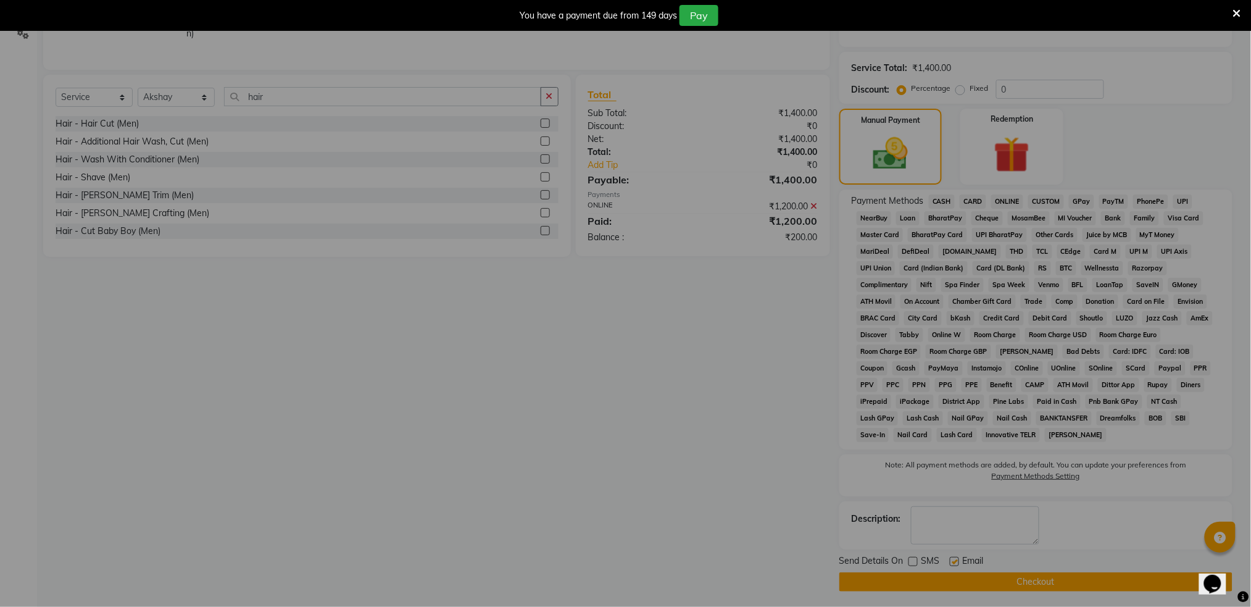
checkbox input "false"
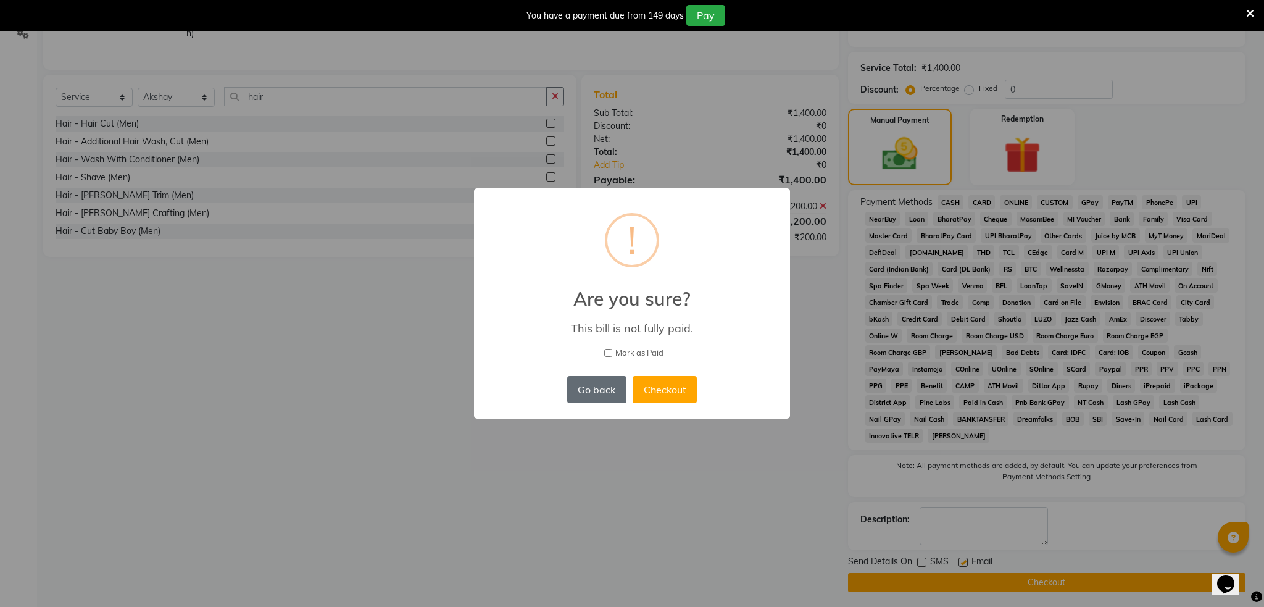
click at [579, 380] on button "Go back" at bounding box center [596, 389] width 59 height 27
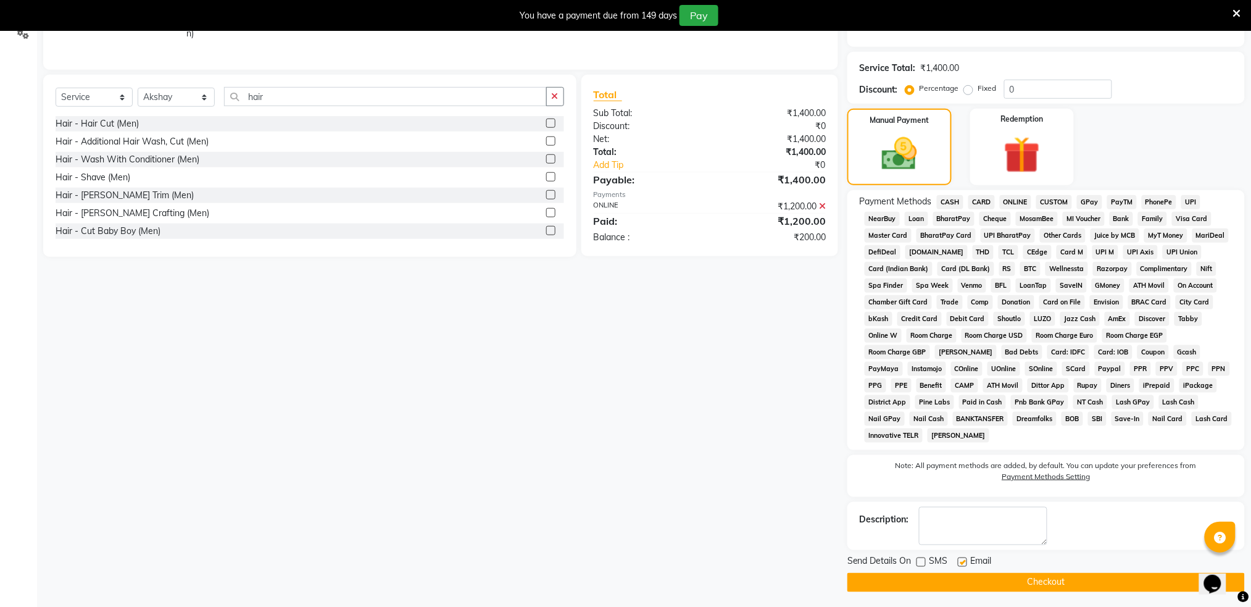
click at [976, 580] on button "Checkout" at bounding box center [1045, 582] width 397 height 19
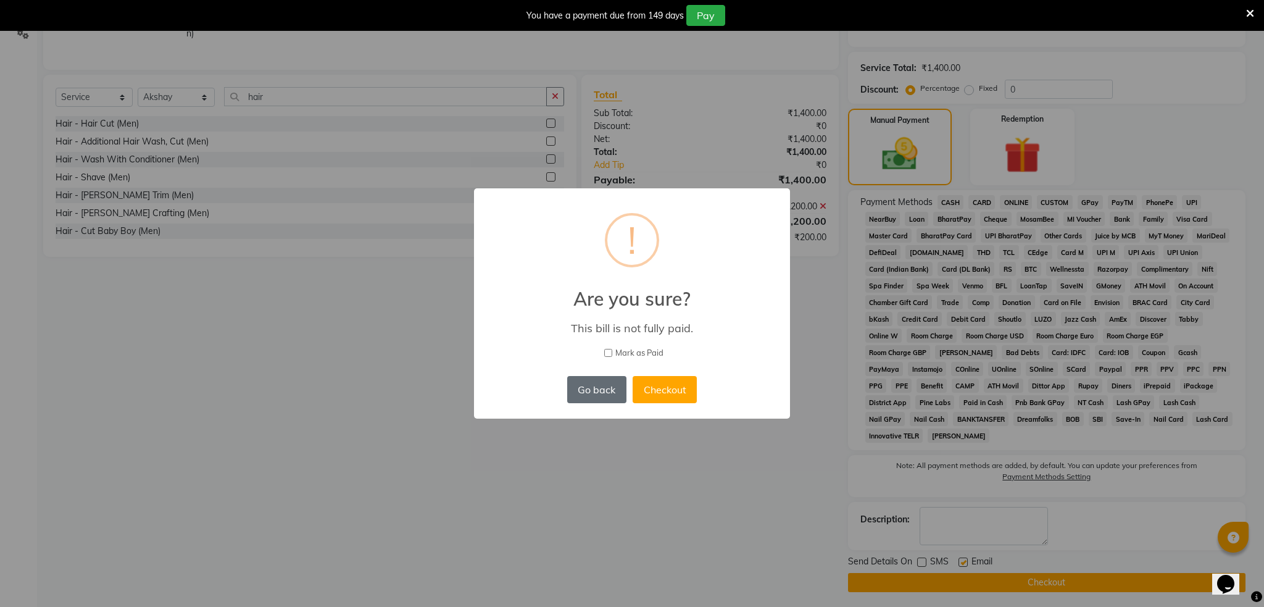
click at [588, 397] on button "Go back" at bounding box center [596, 389] width 59 height 27
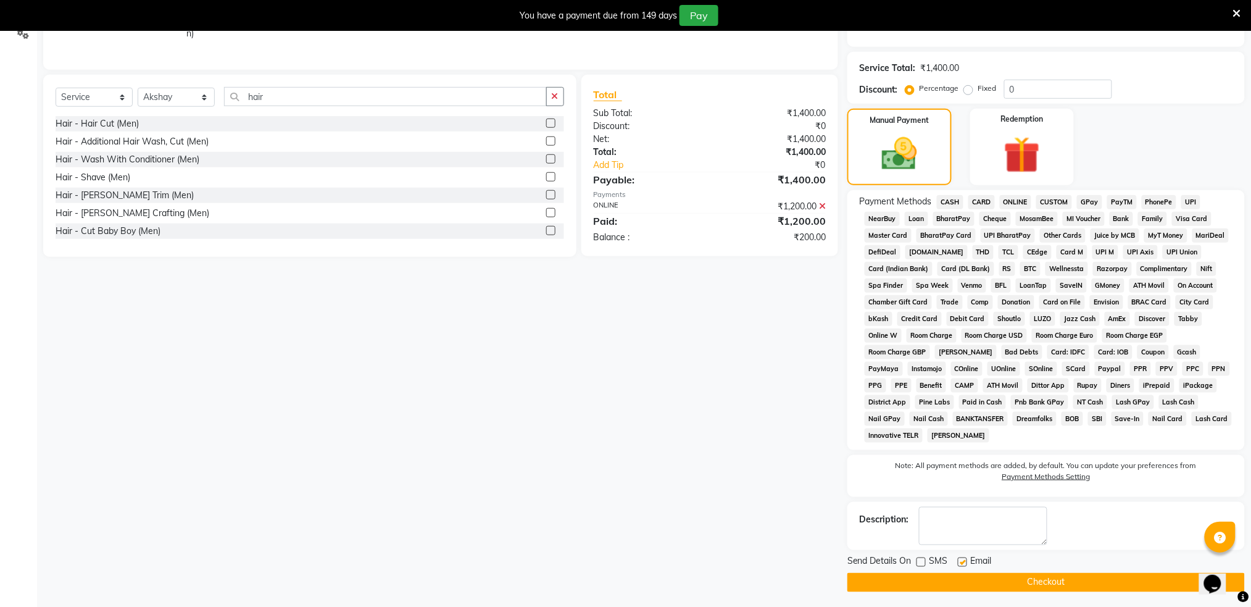
click at [1014, 202] on span "ONLINE" at bounding box center [1016, 202] width 32 height 14
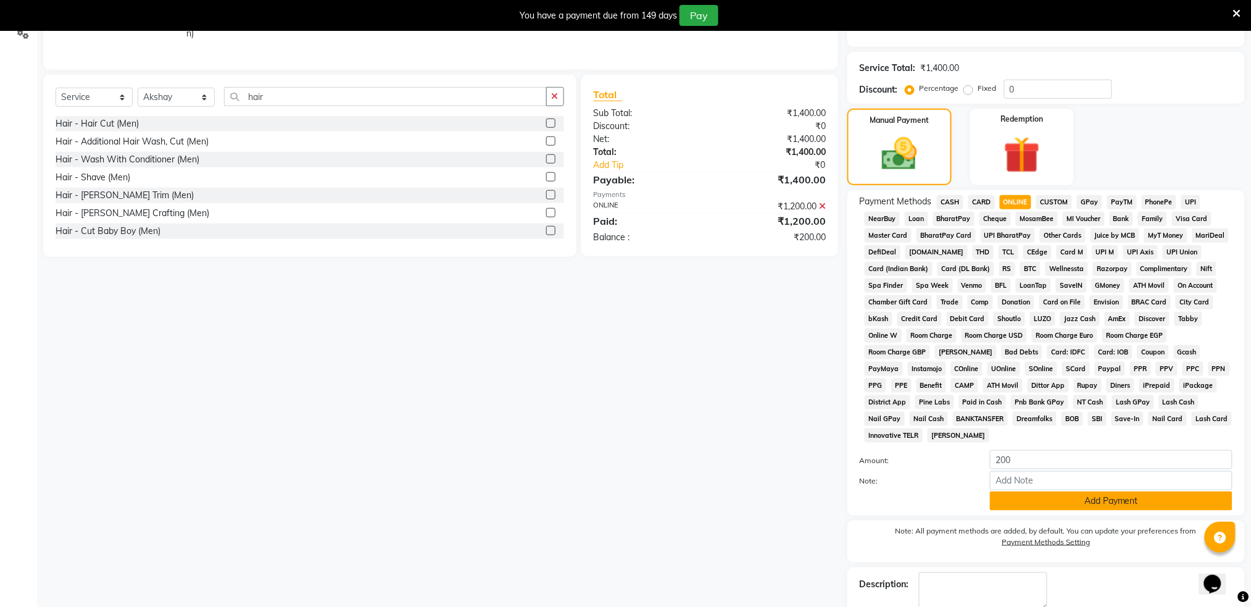
click at [1073, 496] on button "Add Payment" at bounding box center [1111, 500] width 243 height 19
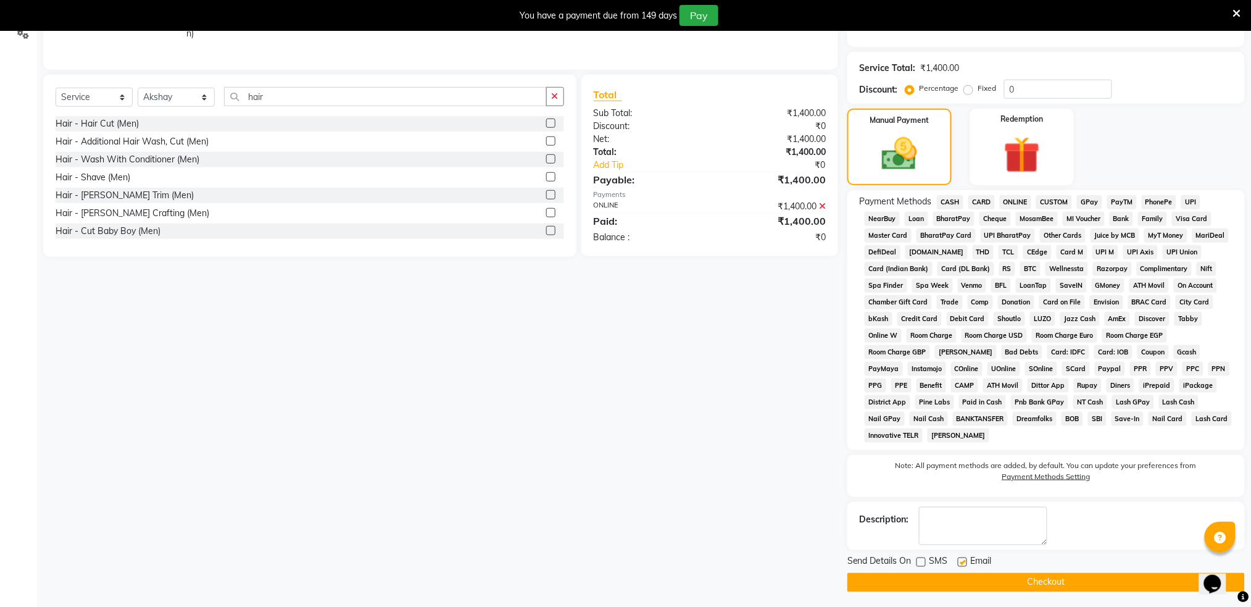
click at [978, 587] on button "Checkout" at bounding box center [1045, 582] width 397 height 19
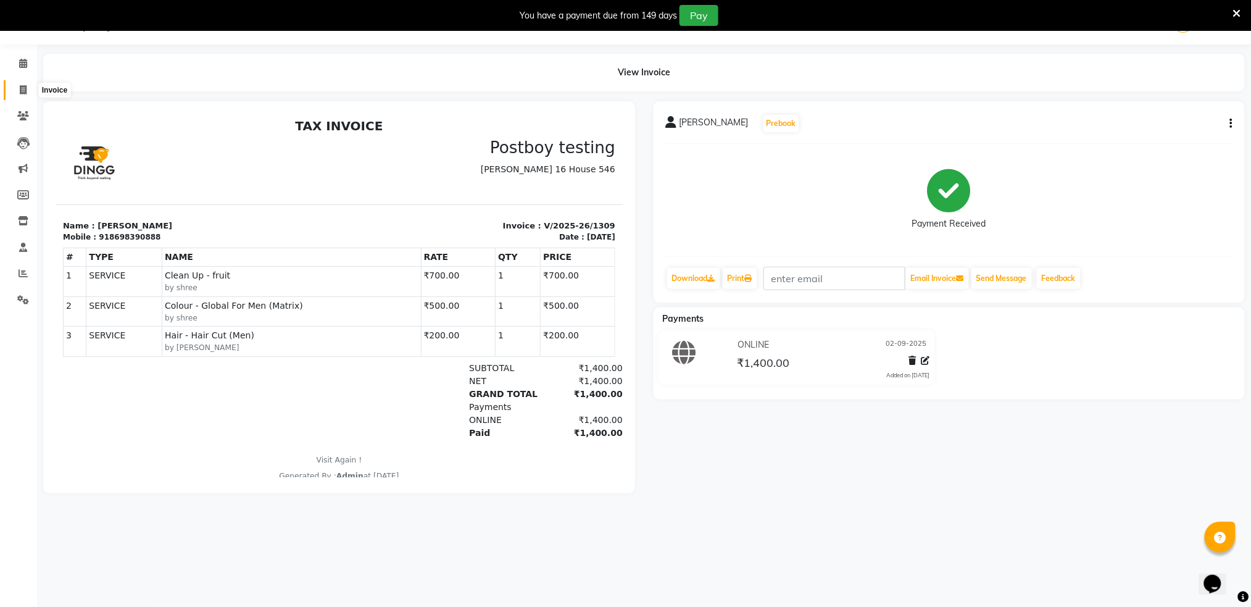
click at [17, 83] on span at bounding box center [23, 90] width 22 height 14
select select "672"
select select "service"
